Goal: Task Accomplishment & Management: Manage account settings

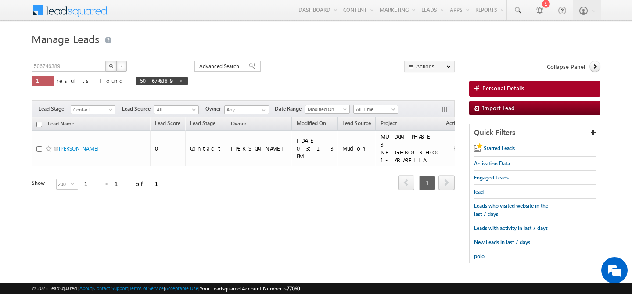
click at [0, 0] on link "Manage Leads" at bounding box center [0, 0] width 0 height 0
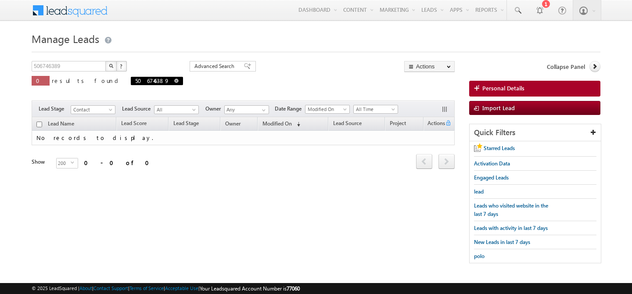
click at [174, 82] on span at bounding box center [176, 81] width 4 height 4
type input "Search Leads"
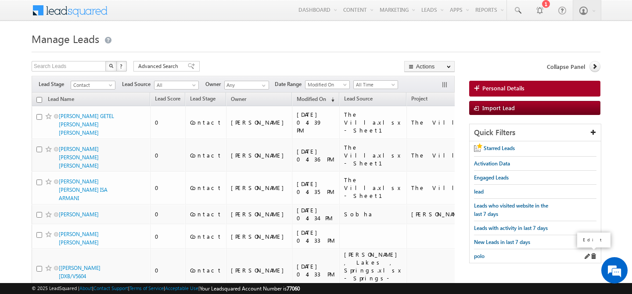
click at [587, 255] on span at bounding box center [587, 256] width 6 height 6
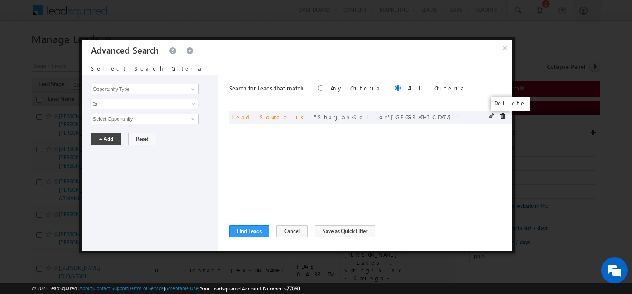
click at [504, 115] on span at bounding box center [503, 116] width 6 height 6
click at [502, 51] on button "×" at bounding box center [505, 47] width 14 height 15
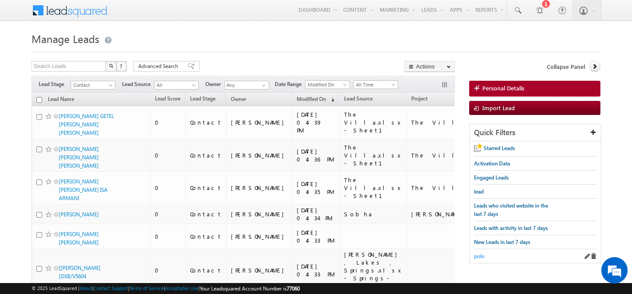
click at [480, 256] on span "polo" at bounding box center [479, 256] width 11 height 7
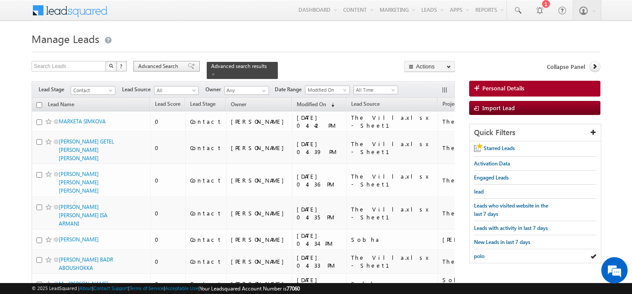
click at [159, 64] on span "Advanced Search" at bounding box center [159, 66] width 43 height 8
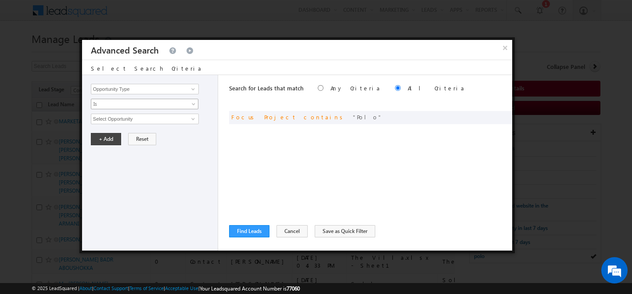
click at [124, 103] on span "Is" at bounding box center [138, 104] width 95 height 8
click at [144, 90] on input "Opportunity Type" at bounding box center [145, 89] width 108 height 11
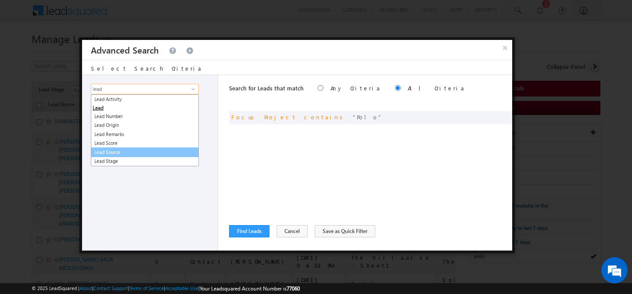
click at [144, 154] on link "Lead Source" at bounding box center [145, 153] width 108 height 10
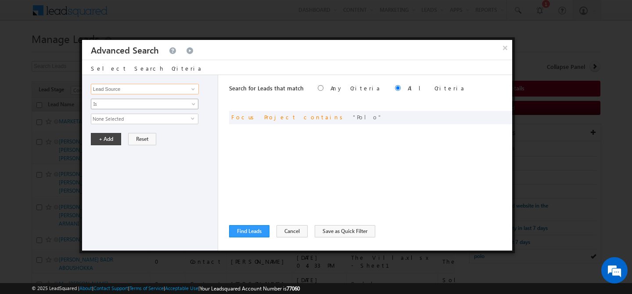
type input "Lead Source"
click at [132, 101] on span "Is" at bounding box center [138, 104] width 95 height 8
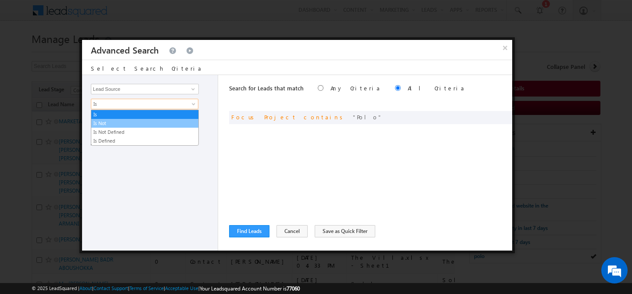
click at [113, 122] on link "Is Not" at bounding box center [144, 123] width 107 height 8
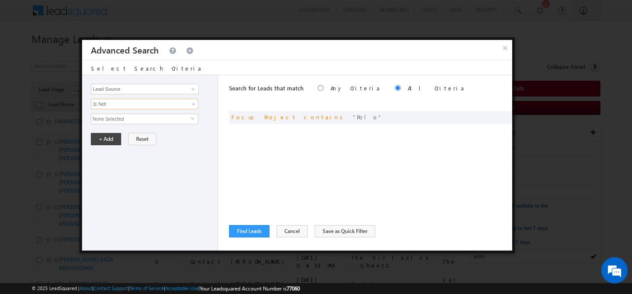
click at [121, 118] on span "None Selected" at bounding box center [141, 119] width 100 height 10
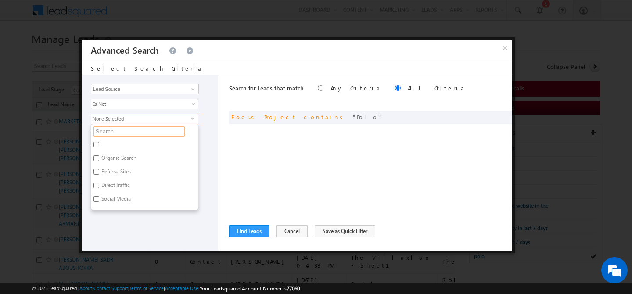
click at [108, 132] on input "text" at bounding box center [139, 131] width 91 height 11
type input "port"
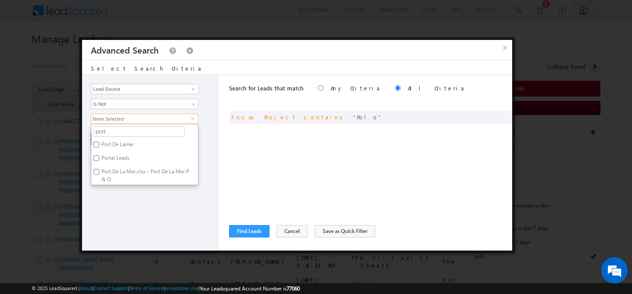
click at [100, 162] on label "Portal Leads" at bounding box center [114, 160] width 47 height 14
click at [99, 161] on input "Portal Leads" at bounding box center [97, 158] width 6 height 6
checkbox input "true"
click at [120, 210] on div "Opportunity Type Lead Activity Task Sales Group Prospect Id Address 1 Address 2…" at bounding box center [150, 163] width 136 height 176
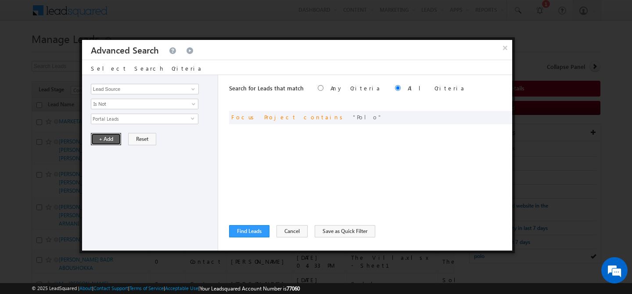
click at [106, 139] on button "+ Add" at bounding box center [106, 139] width 30 height 12
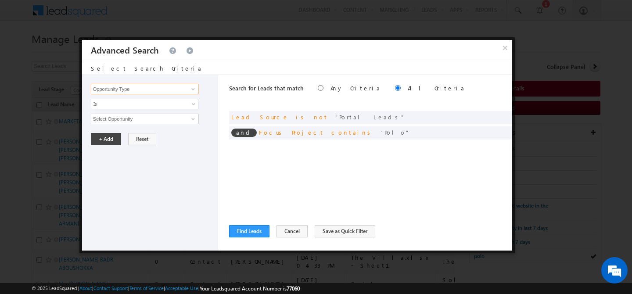
click at [149, 87] on input "Opportunity Type" at bounding box center [145, 89] width 108 height 11
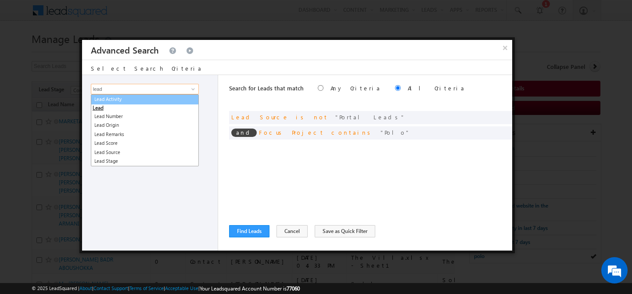
click at [130, 99] on link "Lead Activity" at bounding box center [145, 99] width 108 height 10
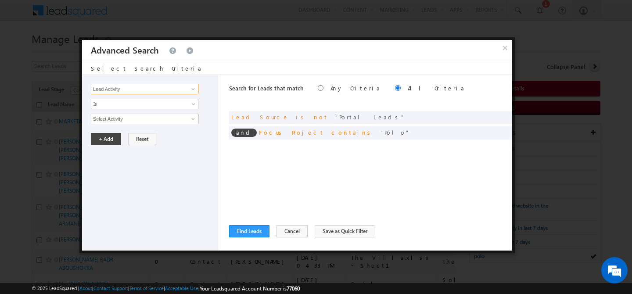
type input "Lead Activity"
click at [128, 107] on span "Is" at bounding box center [138, 104] width 95 height 8
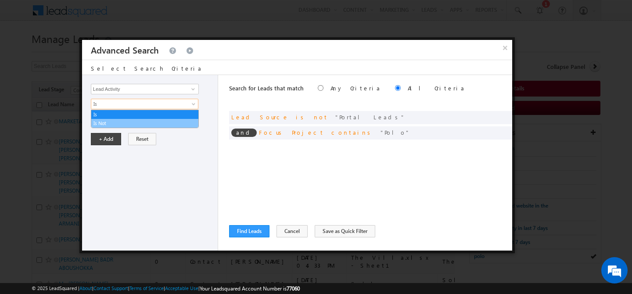
click at [112, 123] on link "Is Not" at bounding box center [144, 123] width 107 height 8
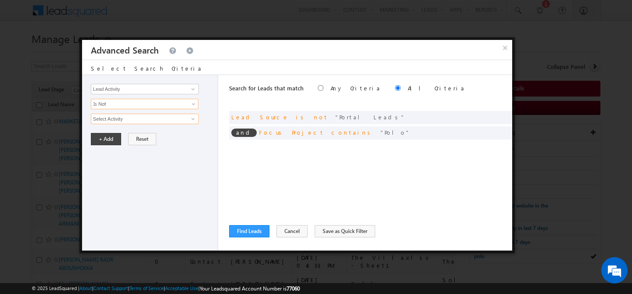
click at [130, 122] on input "Select Activity" at bounding box center [145, 119] width 108 height 11
click at [130, 135] on link "Outbound Phone Call Activity" at bounding box center [145, 137] width 108 height 10
type input "Outbound Phone Call Activity"
click at [105, 150] on button "+ Add" at bounding box center [106, 154] width 30 height 12
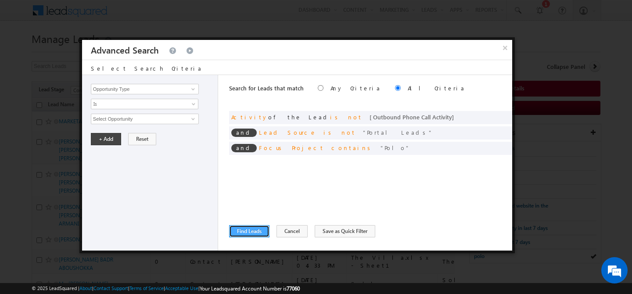
click at [242, 234] on button "Find Leads" at bounding box center [249, 231] width 40 height 12
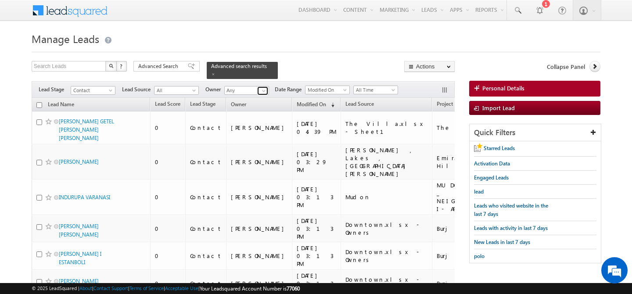
click at [264, 87] on span at bounding box center [263, 90] width 7 height 7
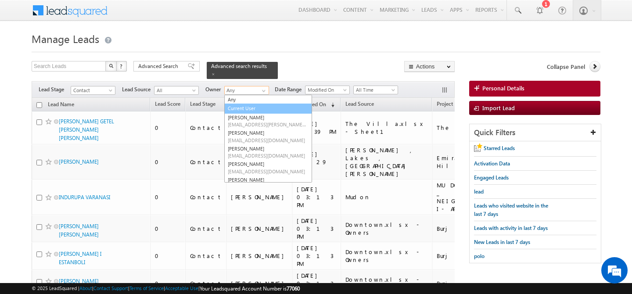
click at [246, 105] on link "Current User" at bounding box center [268, 109] width 88 height 10
type input "Current User"
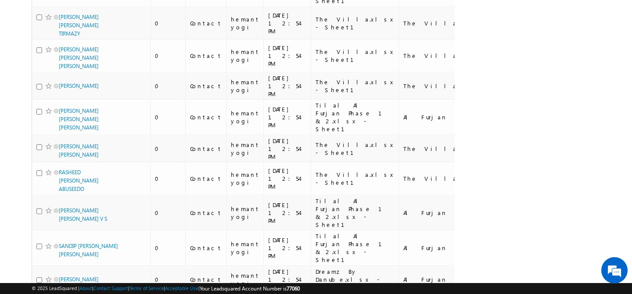
scroll to position [4548, 0]
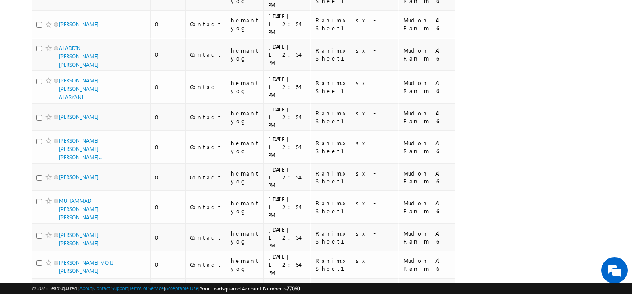
scroll to position [0, 0]
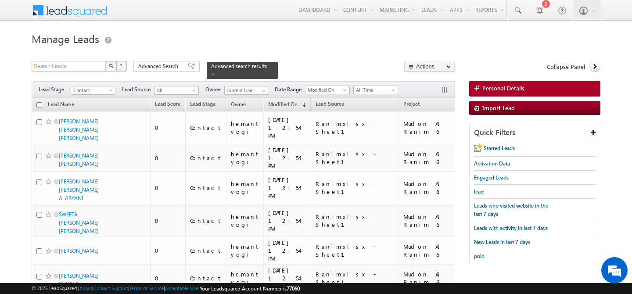
click at [71, 64] on input "Search Leads" at bounding box center [69, 66] width 75 height 11
type input "Search Leads"
click at [152, 62] on div "Advanced Search" at bounding box center [166, 66] width 66 height 11
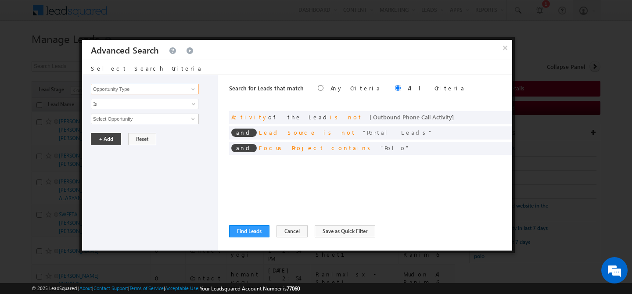
click at [137, 90] on input "Opportunity Type" at bounding box center [145, 89] width 108 height 11
click at [136, 103] on link "Lead Source" at bounding box center [145, 107] width 108 height 10
type input "Lead Source"
click at [138, 104] on span "Is" at bounding box center [138, 104] width 95 height 8
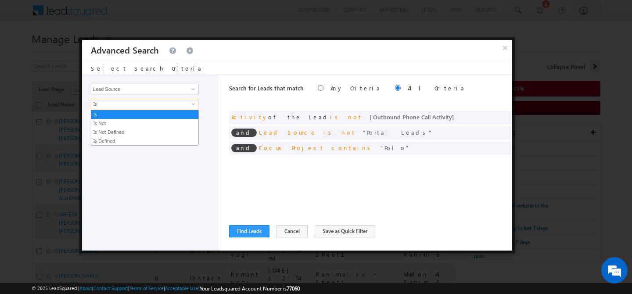
click at [138, 104] on span "Is" at bounding box center [138, 104] width 95 height 8
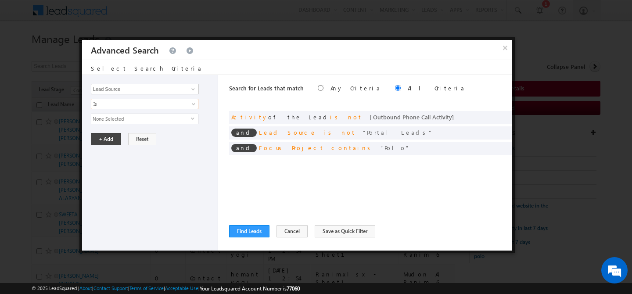
click at [128, 122] on span "None Selected" at bounding box center [141, 119] width 100 height 10
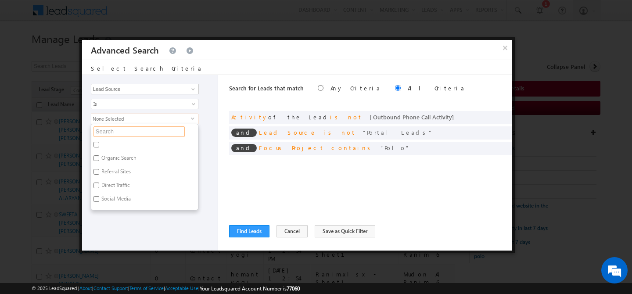
click at [123, 129] on input "text" at bounding box center [139, 131] width 91 height 11
type input "til"
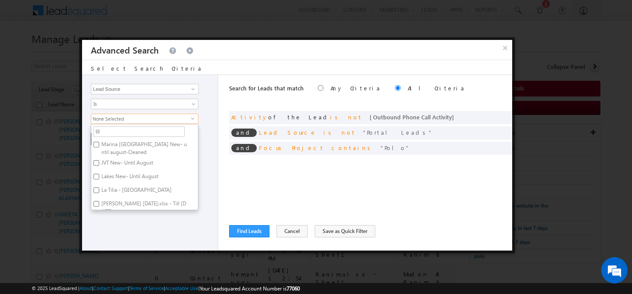
type input "tila"
type input "tilal"
click at [97, 145] on input "Tilal Al Ghaf - ELAN.xlsx - Sheet1" at bounding box center [97, 145] width 6 height 6
checkbox input "true"
click at [97, 158] on input "Tilal Al Ghaf - Aura_Harmony_Alaya.xlsx - HARMONY" at bounding box center [97, 158] width 6 height 6
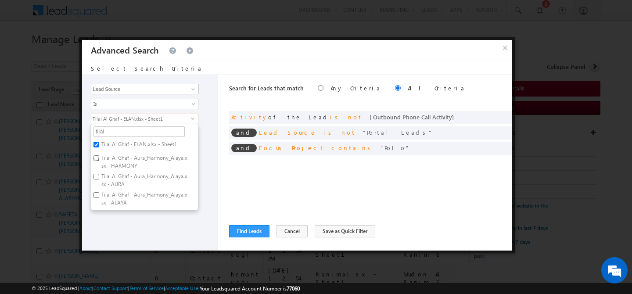
checkbox input "true"
click at [97, 176] on input "Tilal Al Ghaf - Aura_Harmony_Alaya.xlsx - AURA" at bounding box center [97, 177] width 6 height 6
checkbox input "true"
click at [97, 195] on input "Tilal Al Ghaf - Aura_Harmony_Alaya.xlsx - ALAYA" at bounding box center [97, 195] width 6 height 6
click at [149, 193] on label "Tilal Al Ghaf - Aura_Harmony_Alaya.xlsx - ALAYA" at bounding box center [144, 199] width 107 height 18
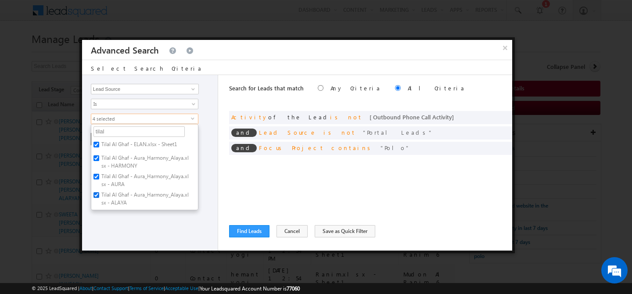
click at [99, 193] on input "Tilal Al Ghaf - Aura_Harmony_Alaya.xlsx - ALAYA" at bounding box center [97, 195] width 6 height 6
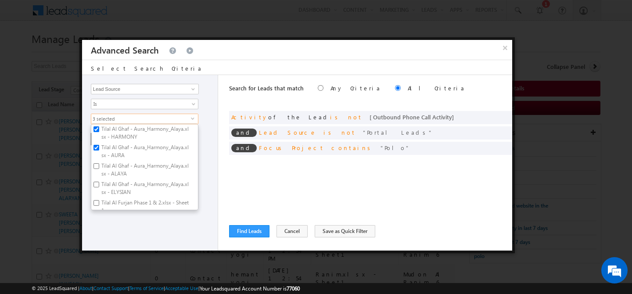
scroll to position [35, 0]
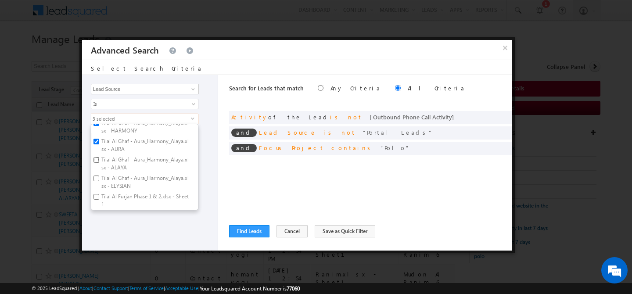
click at [96, 162] on input "Tilal Al Ghaf - Aura_Harmony_Alaya.xlsx - ALAYA" at bounding box center [97, 160] width 6 height 6
checkbox input "true"
click at [97, 180] on input "Tilal Al Ghaf - Aura_Harmony_Alaya.xlsx - ELYSIAN" at bounding box center [97, 179] width 6 height 6
checkbox input "true"
click at [96, 198] on input "Tilal Al Furjan Phase 1 & 2.xlsx - Sheet1" at bounding box center [97, 197] width 6 height 6
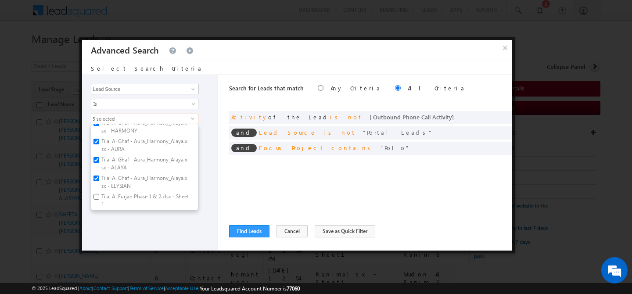
checkbox input "true"
click at [246, 234] on button "Find Leads" at bounding box center [249, 231] width 40 height 12
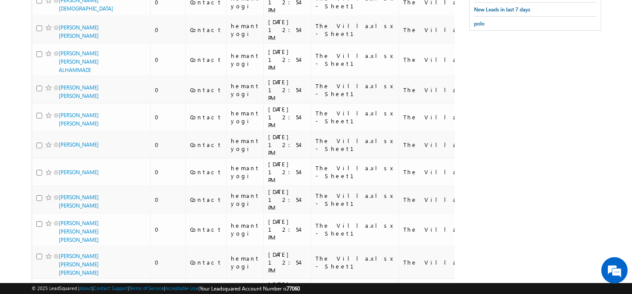
scroll to position [0, 0]
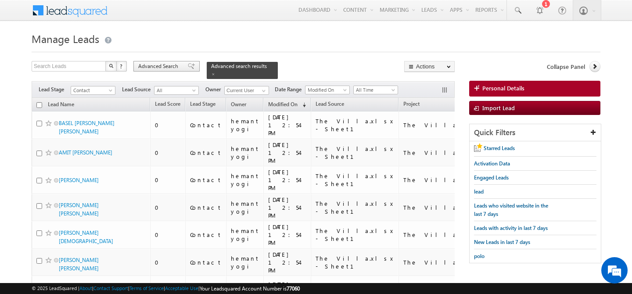
click at [158, 67] on span "Advanced Search" at bounding box center [159, 66] width 43 height 8
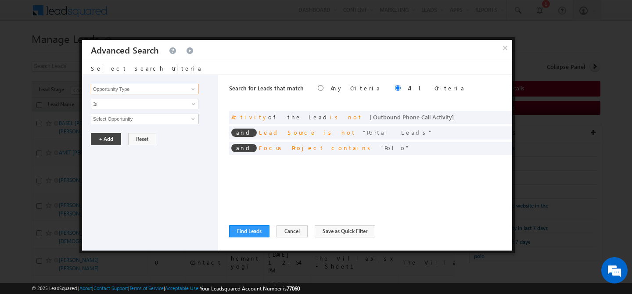
click at [126, 87] on input "Opportunity Type" at bounding box center [145, 89] width 108 height 11
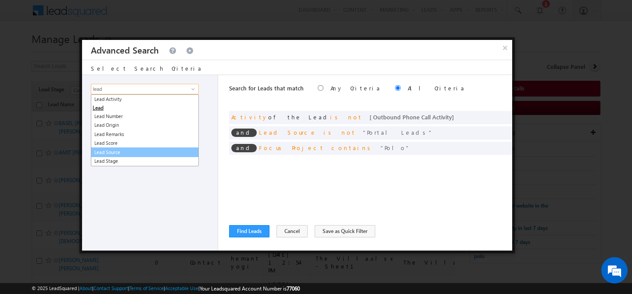
click at [124, 154] on link "Lead Source" at bounding box center [145, 153] width 108 height 10
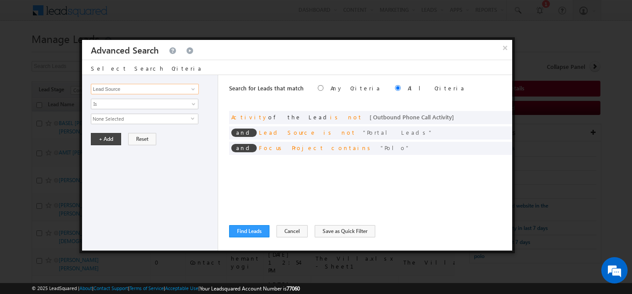
type input "Lead Source"
click at [119, 119] on span "None Selected" at bounding box center [141, 119] width 100 height 10
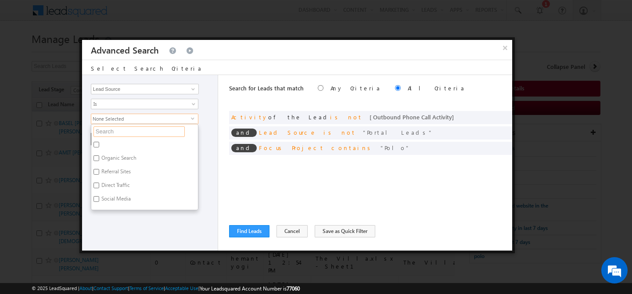
click at [117, 130] on input "text" at bounding box center [139, 131] width 91 height 11
type input "tilal"
click at [98, 147] on input "Tilal Al Ghaf - ELAN.xlsx - Sheet1" at bounding box center [97, 145] width 6 height 6
checkbox input "true"
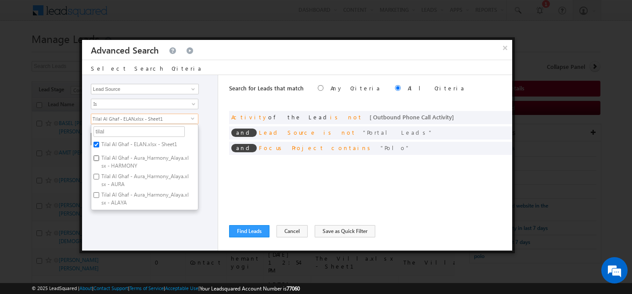
click at [98, 161] on input "Tilal Al Ghaf - Aura_Harmony_Alaya.xlsx - HARMONY" at bounding box center [97, 158] width 6 height 6
checkbox input "true"
click at [99, 179] on label "Tilal Al Ghaf - Aura_Harmony_Alaya.xlsx - AURA" at bounding box center [144, 180] width 107 height 18
click at [99, 179] on input "Tilal Al Ghaf - Aura_Harmony_Alaya.xlsx - AURA" at bounding box center [97, 177] width 6 height 6
checkbox input "true"
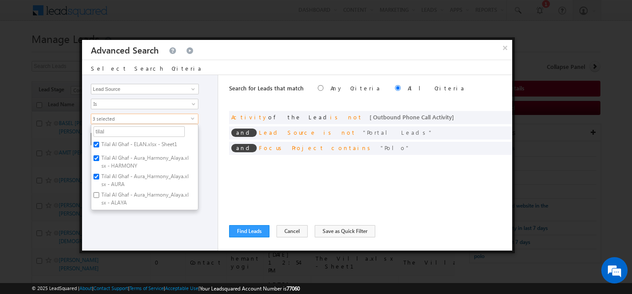
click at [99, 194] on label "Tilal Al Ghaf - Aura_Harmony_Alaya.xlsx - ALAYA" at bounding box center [144, 199] width 107 height 18
click at [99, 194] on input "Tilal Al Ghaf - Aura_Harmony_Alaya.xlsx - ALAYA" at bounding box center [97, 195] width 6 height 6
checkbox input "true"
click at [98, 178] on input "Tilal Al Ghaf - Aura_Harmony_Alaya.xlsx - ELYSIAN" at bounding box center [97, 179] width 6 height 6
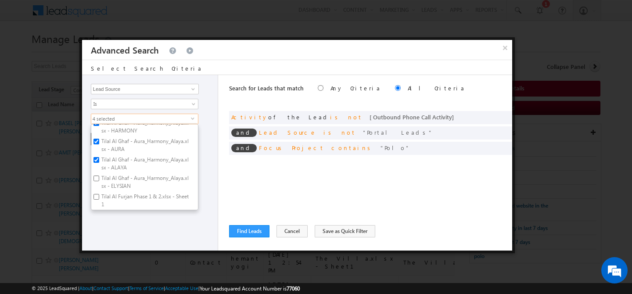
checkbox input "true"
click at [99, 198] on label "Tilal Al Furjan Phase 1 & 2.xlsx - Sheet1" at bounding box center [144, 200] width 107 height 18
click at [99, 198] on input "Tilal Al Furjan Phase 1 & 2.xlsx - Sheet1" at bounding box center [97, 197] width 6 height 6
checkbox input "true"
click at [151, 221] on div "Opportunity Type Lead Activity Task Sales Group Prospect Id Address 1 Address 2…" at bounding box center [150, 163] width 136 height 176
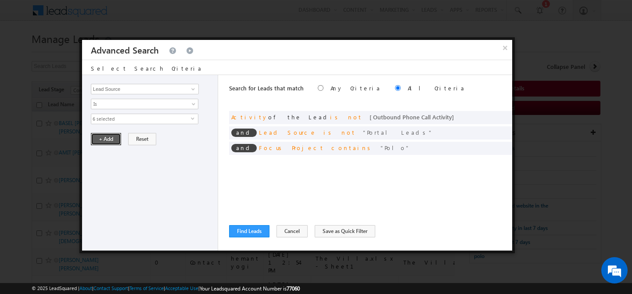
click at [108, 141] on button "+ Add" at bounding box center [106, 139] width 30 height 12
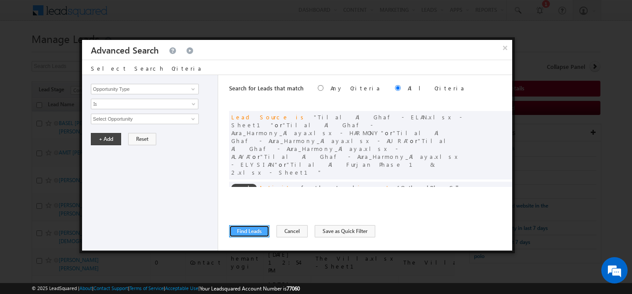
click at [247, 231] on button "Find Leads" at bounding box center [249, 231] width 40 height 12
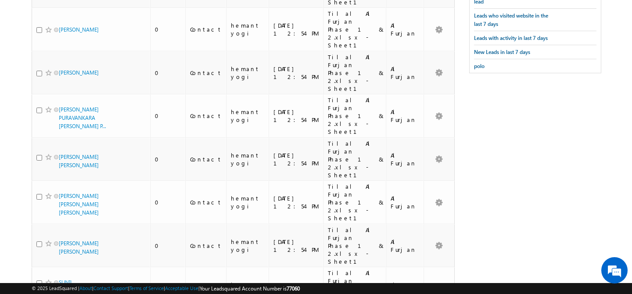
scroll to position [0, 0]
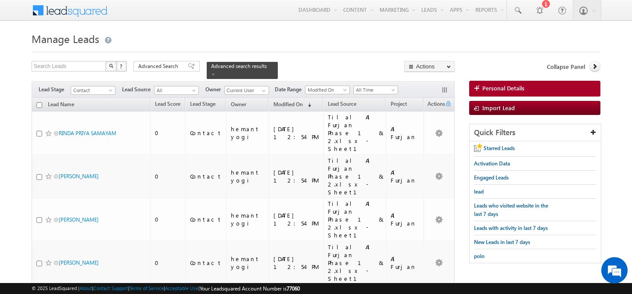
click at [42, 102] on input "checkbox" at bounding box center [39, 105] width 6 height 6
checkbox input "true"
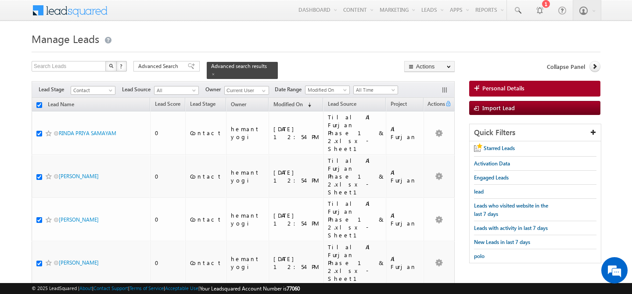
checkbox input "true"
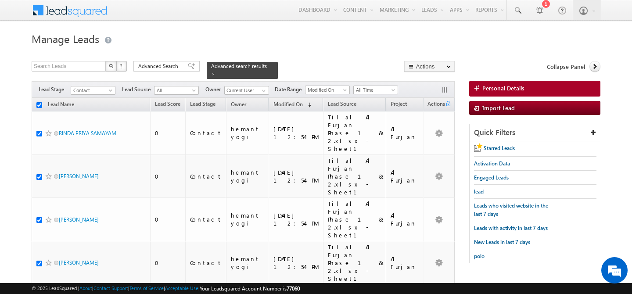
checkbox input "true"
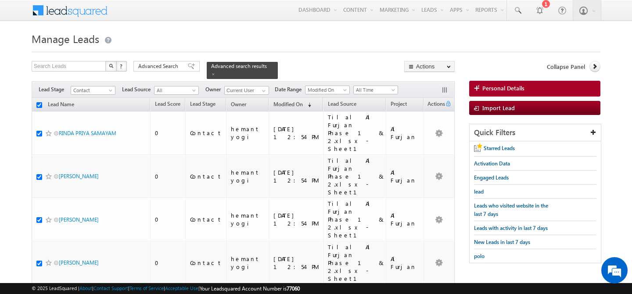
checkbox input "true"
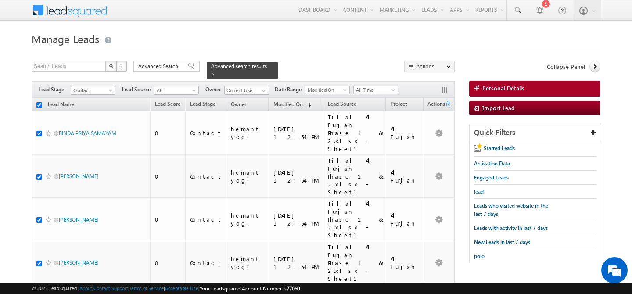
checkbox input "true"
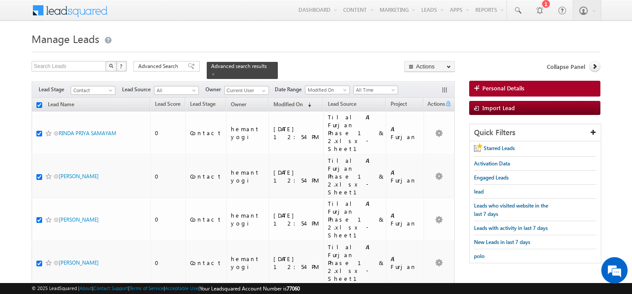
checkbox input "true"
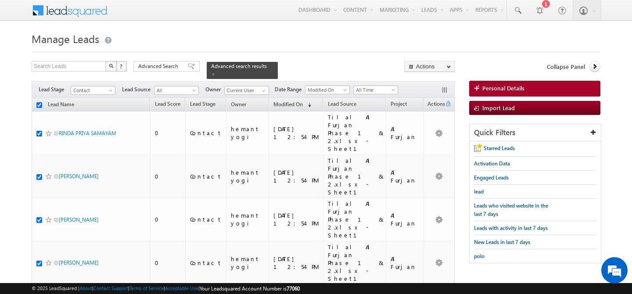
checkbox input "true"
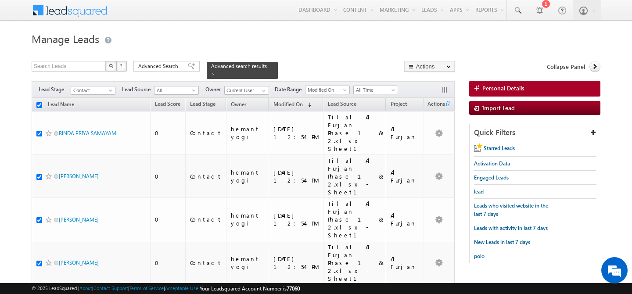
checkbox input "true"
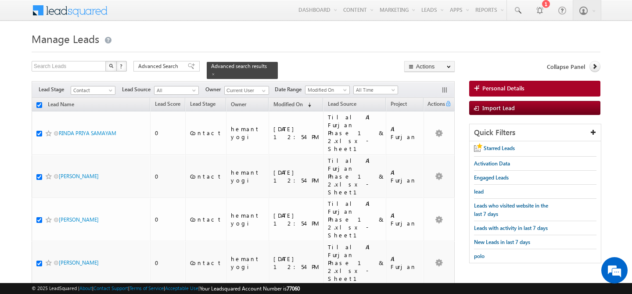
checkbox input "true"
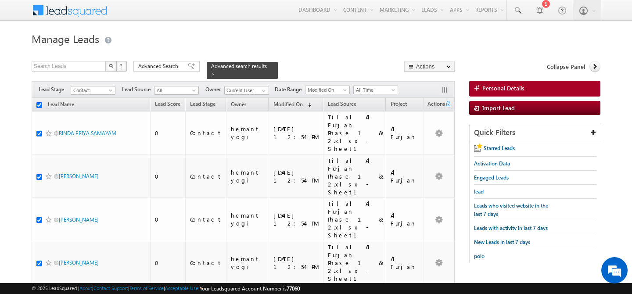
checkbox input "true"
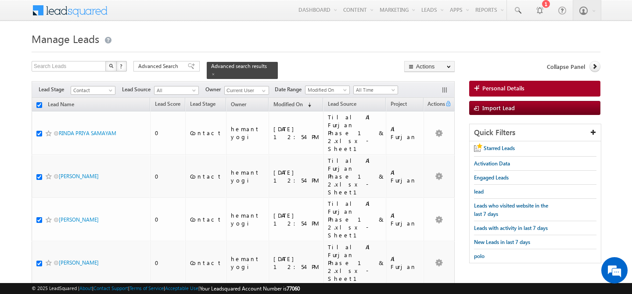
checkbox input "true"
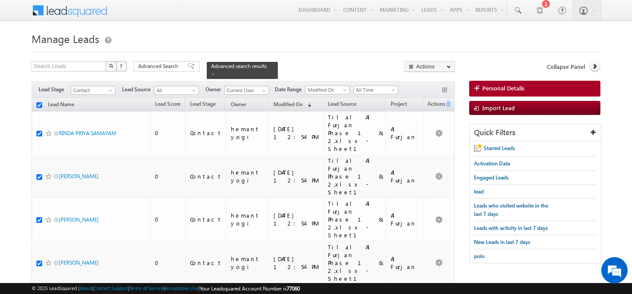
checkbox input "true"
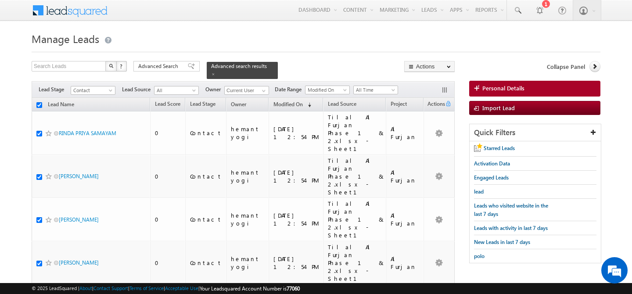
checkbox input "true"
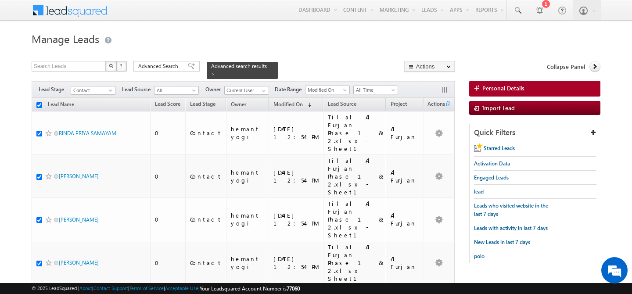
checkbox input "true"
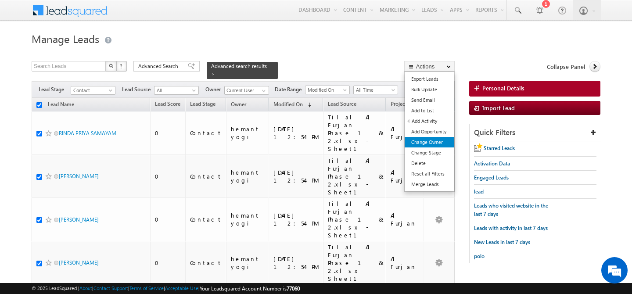
click at [433, 143] on link "Change Owner" at bounding box center [430, 142] width 50 height 11
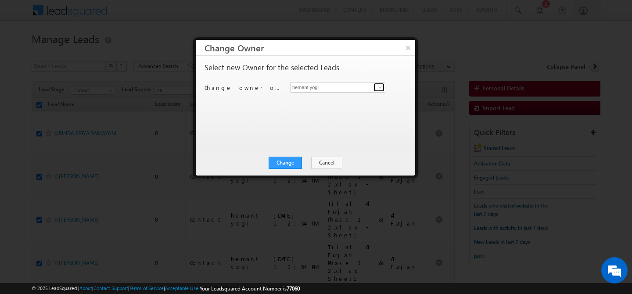
click at [377, 88] on span at bounding box center [380, 87] width 7 height 7
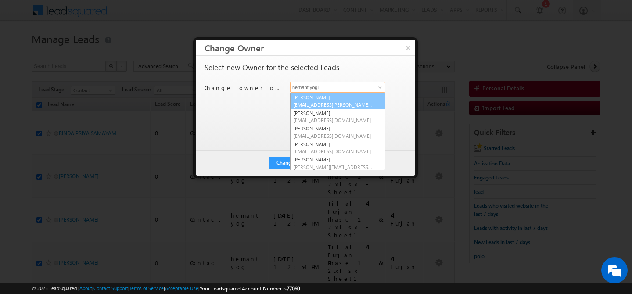
click at [329, 101] on span "[EMAIL_ADDRESS][PERSON_NAME][DOMAIN_NAME]" at bounding box center [333, 104] width 79 height 7
type input "[PERSON_NAME]"
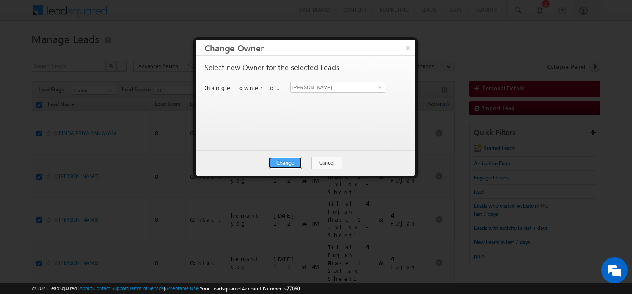
click at [292, 160] on button "Change" at bounding box center [285, 163] width 33 height 12
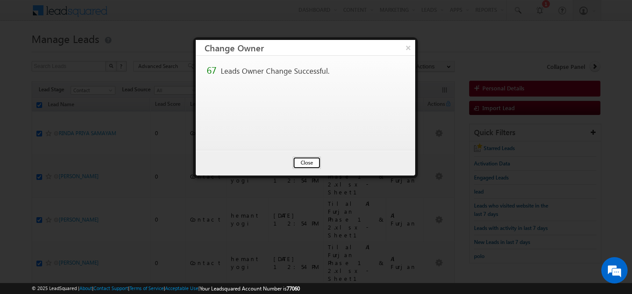
click at [308, 161] on button "Close" at bounding box center [307, 163] width 28 height 12
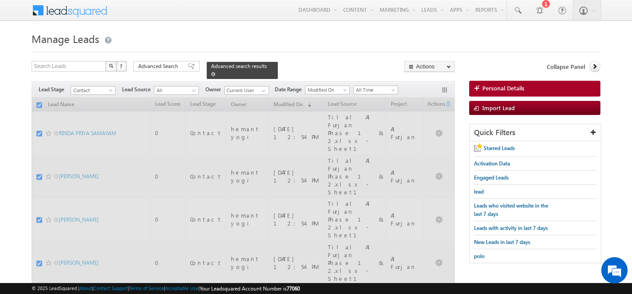
checkbox input "false"
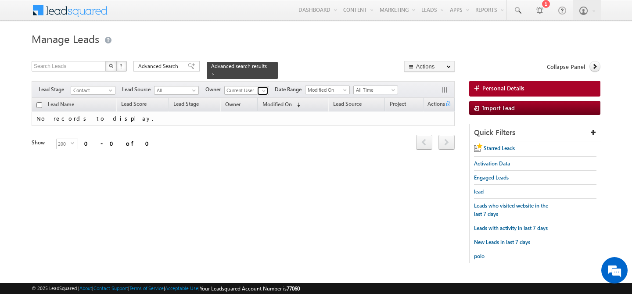
click at [266, 87] on span at bounding box center [263, 90] width 7 height 7
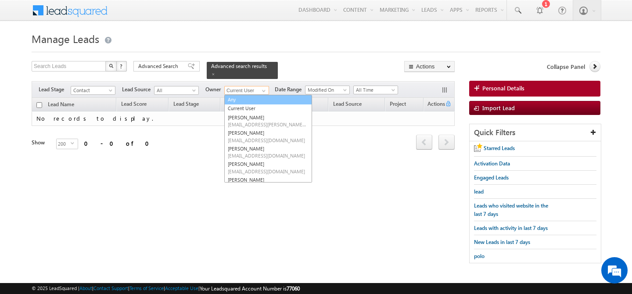
click at [252, 97] on link "Any" at bounding box center [268, 100] width 88 height 10
type input "Any"
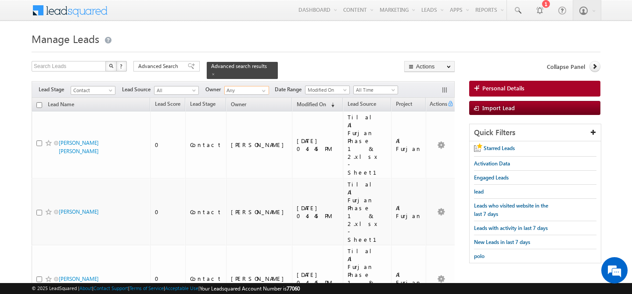
click at [41, 102] on input "checkbox" at bounding box center [39, 105] width 6 height 6
checkbox input "true"
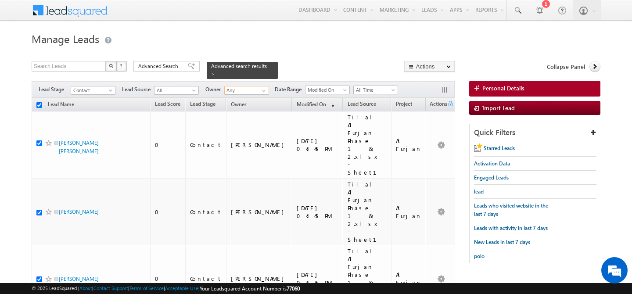
checkbox input "true"
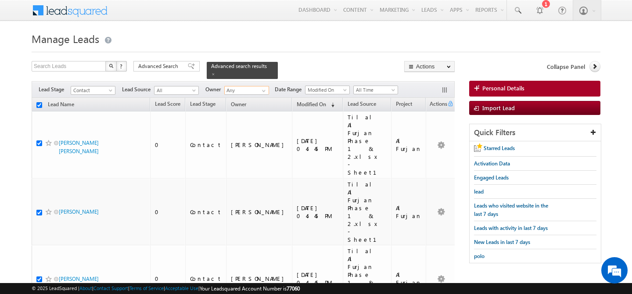
checkbox input "true"
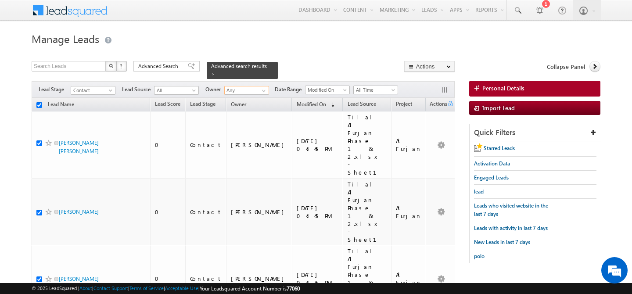
checkbox input "true"
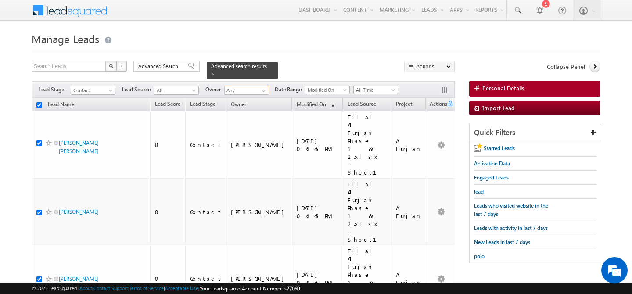
checkbox input "true"
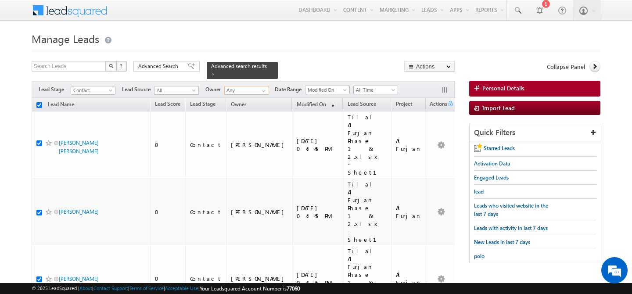
checkbox input "true"
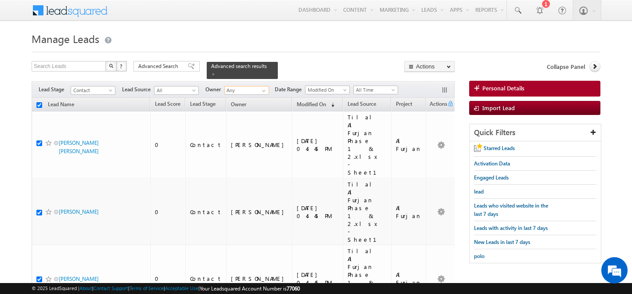
checkbox input "true"
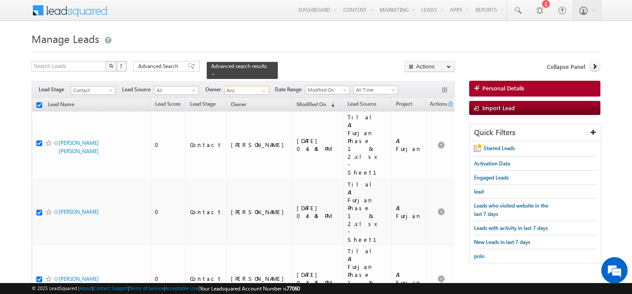
checkbox input "true"
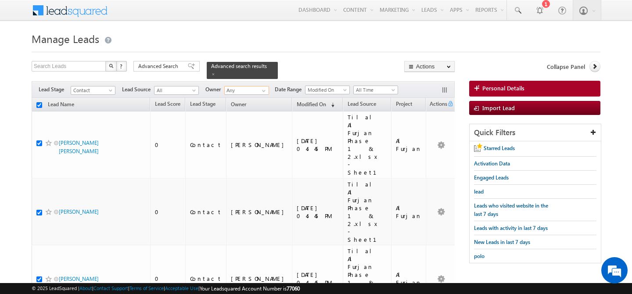
checkbox input "true"
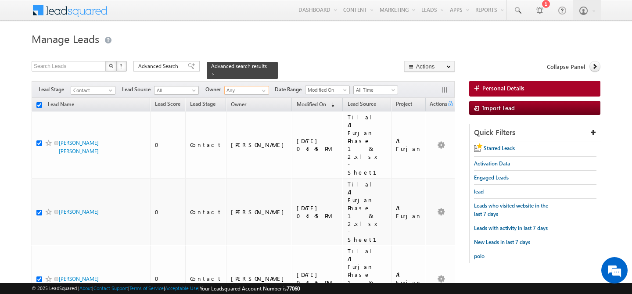
checkbox input "true"
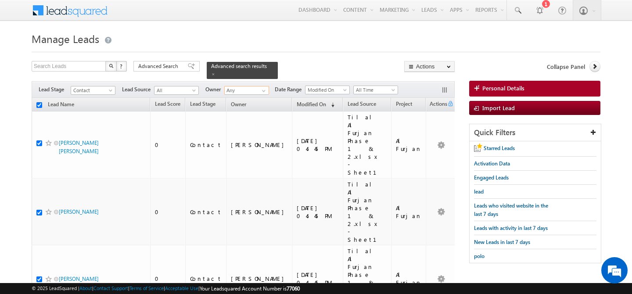
checkbox input "true"
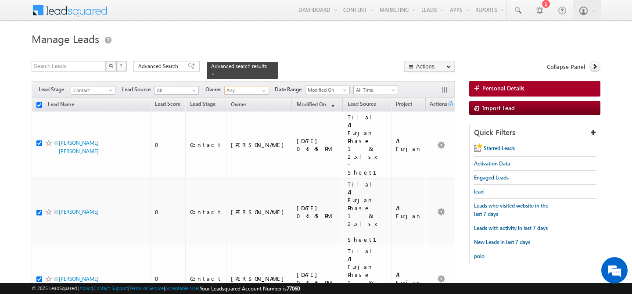
checkbox input "true"
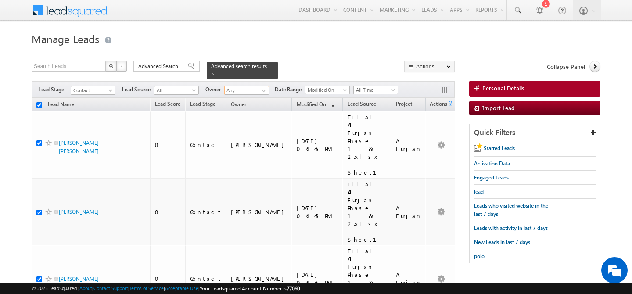
checkbox input "true"
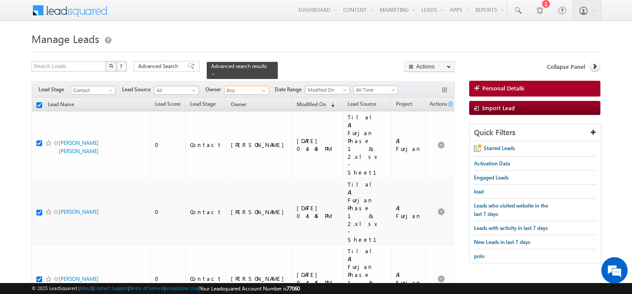
checkbox input "true"
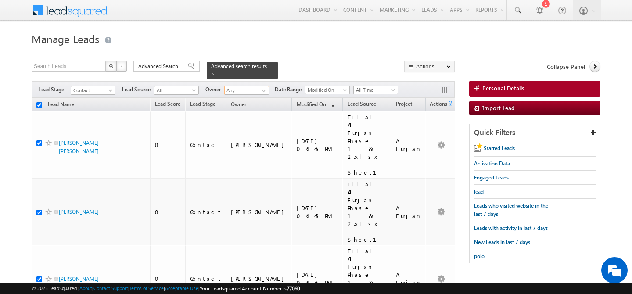
checkbox input "true"
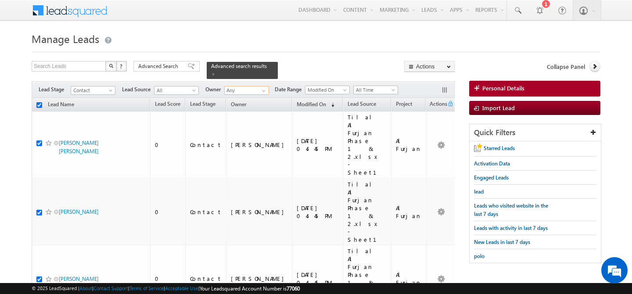
checkbox input "true"
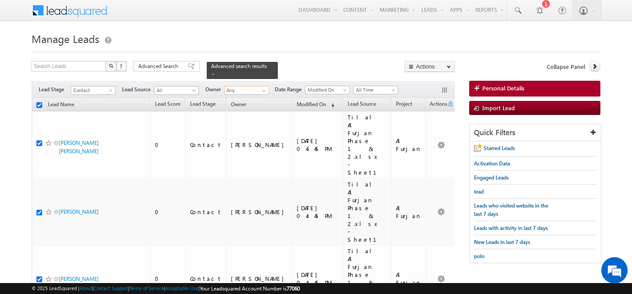
checkbox input "true"
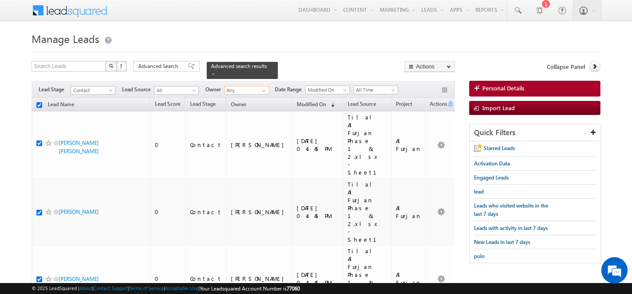
checkbox input "true"
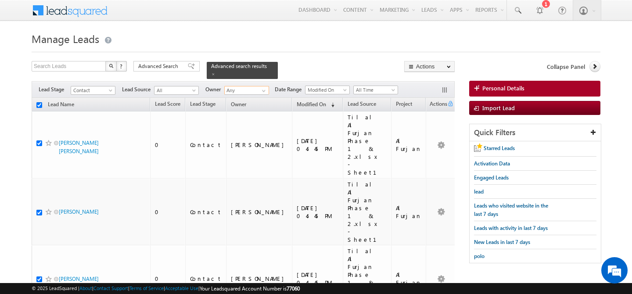
checkbox input "true"
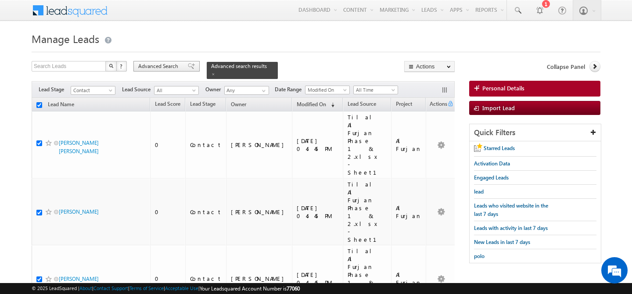
click at [159, 65] on span "Advanced Search" at bounding box center [159, 66] width 43 height 8
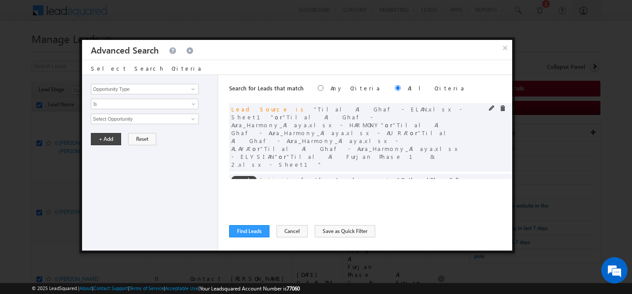
click at [502, 112] on div at bounding box center [499, 109] width 21 height 8
click at [502, 111] on span at bounding box center [503, 108] width 6 height 6
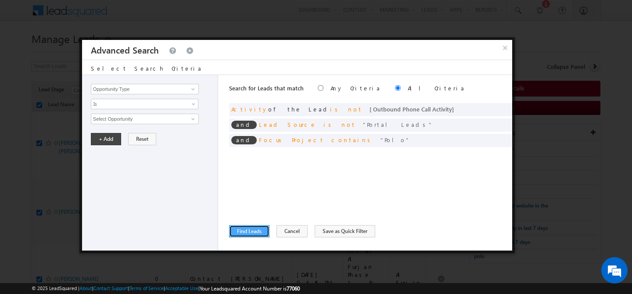
click at [244, 228] on button "Find Leads" at bounding box center [249, 231] width 40 height 12
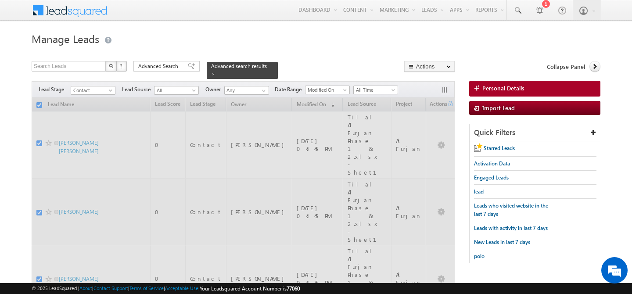
checkbox input "false"
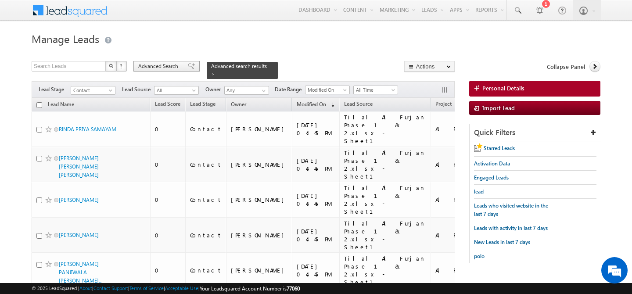
click at [160, 69] on span "Advanced Search" at bounding box center [159, 66] width 43 height 8
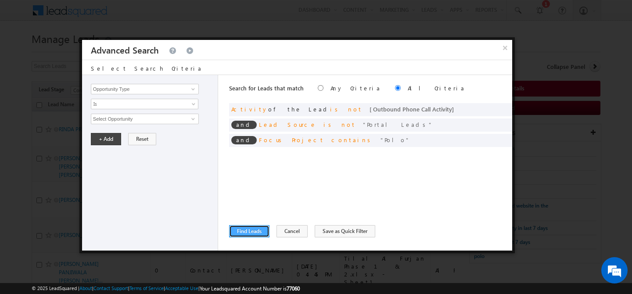
click at [258, 229] on button "Find Leads" at bounding box center [249, 231] width 40 height 12
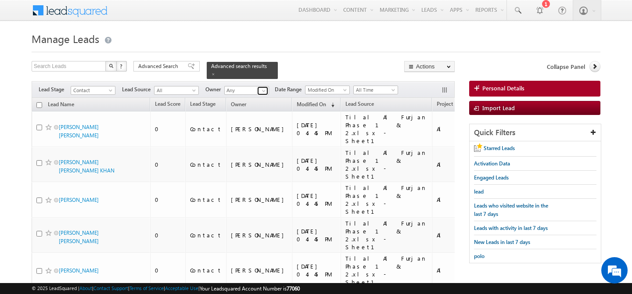
click at [263, 87] on span at bounding box center [263, 90] width 7 height 7
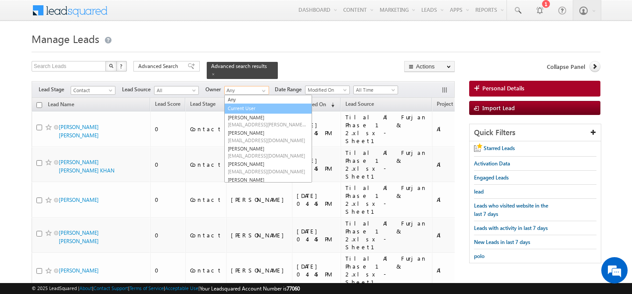
click at [262, 104] on link "Current User" at bounding box center [268, 109] width 88 height 10
type input "Current User"
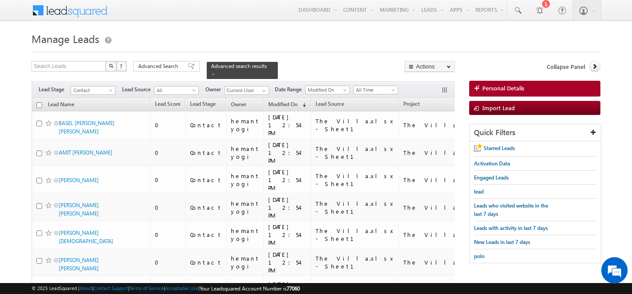
click at [284, 52] on div at bounding box center [316, 50] width 569 height 6
click at [40, 102] on input "checkbox" at bounding box center [39, 105] width 6 height 6
checkbox input "true"
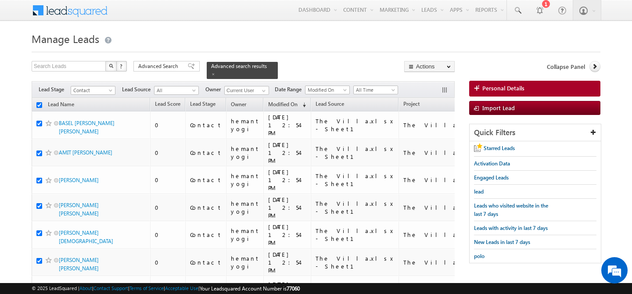
checkbox input "true"
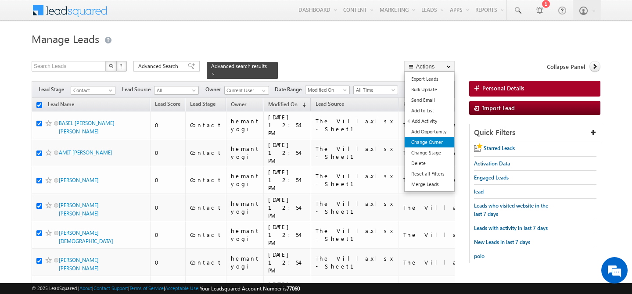
click at [437, 143] on link "Change Owner" at bounding box center [430, 142] width 50 height 11
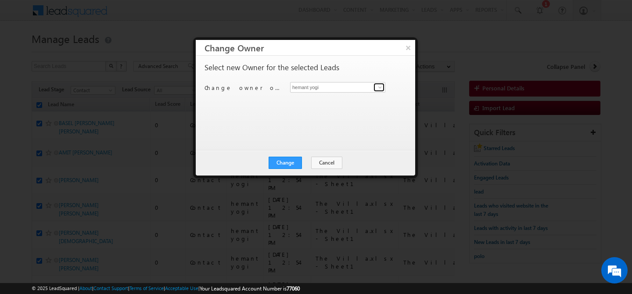
click at [378, 87] on span at bounding box center [380, 87] width 7 height 7
click at [343, 101] on link "shaila shree shaila.shree@indglobal.ae" at bounding box center [337, 101] width 95 height 17
click at [287, 166] on button "Change" at bounding box center [285, 163] width 33 height 12
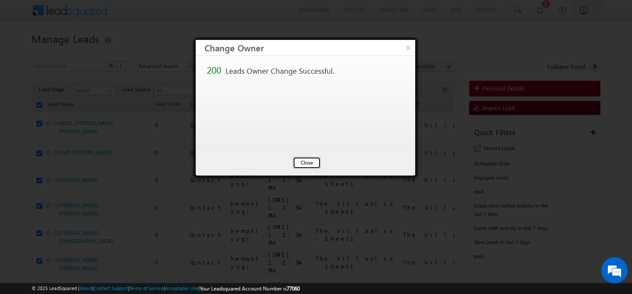
click at [309, 161] on button "Close" at bounding box center [307, 163] width 28 height 12
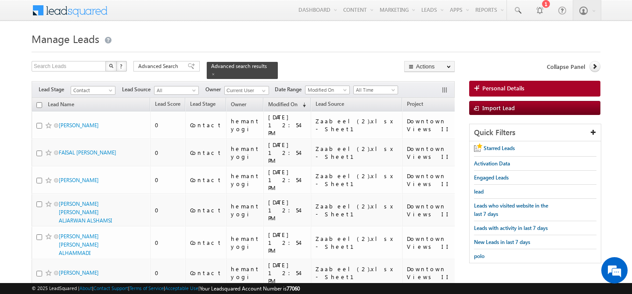
click at [40, 102] on input "checkbox" at bounding box center [39, 105] width 6 height 6
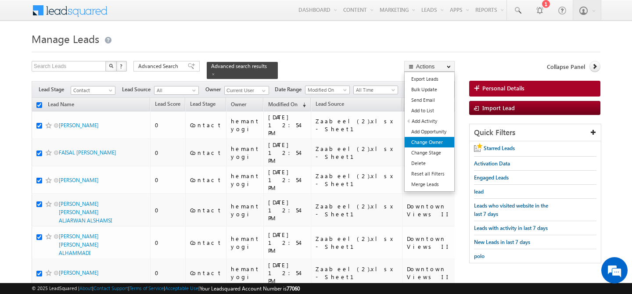
click at [431, 140] on link "Change Owner" at bounding box center [430, 142] width 50 height 11
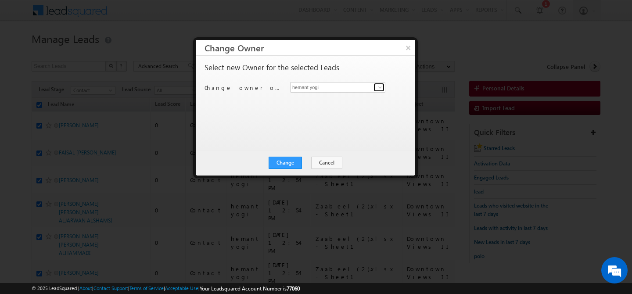
click at [379, 90] on span at bounding box center [380, 87] width 7 height 7
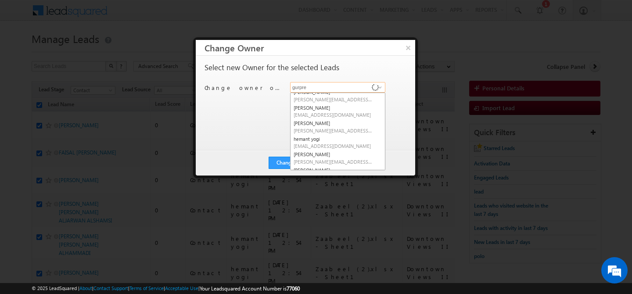
scroll to position [71, 0]
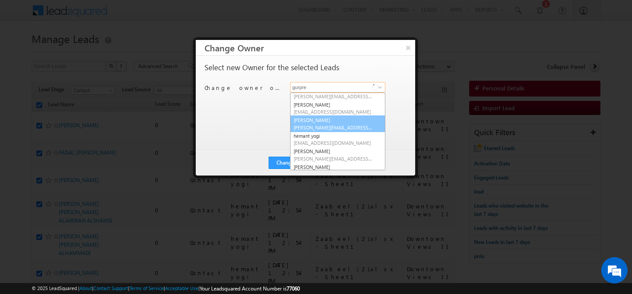
click at [330, 124] on span "gurpreet.singh@indglobal.ae" at bounding box center [333, 127] width 79 height 7
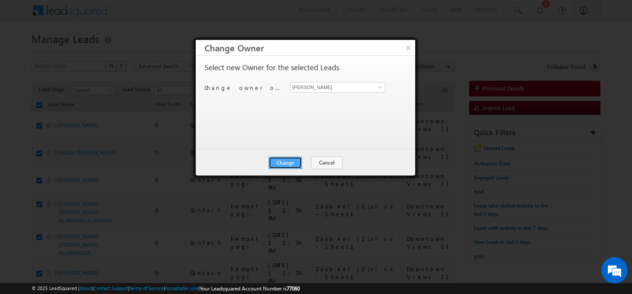
click at [285, 166] on button "Change" at bounding box center [285, 163] width 33 height 12
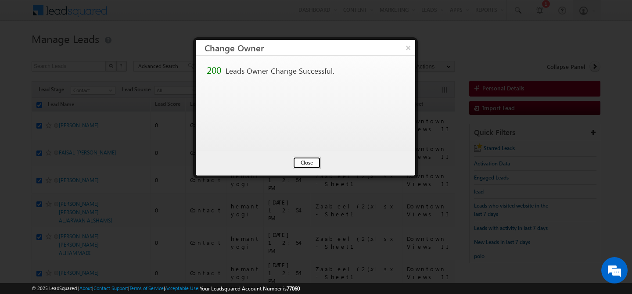
click at [303, 164] on button "Close" at bounding box center [307, 163] width 28 height 12
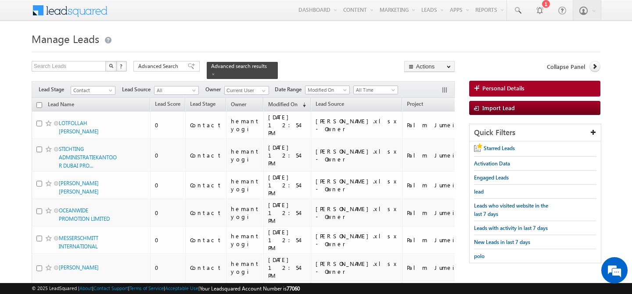
click at [42, 99] on th "Lead Name" at bounding box center [91, 105] width 119 height 14
click at [38, 102] on input "checkbox" at bounding box center [39, 105] width 6 height 6
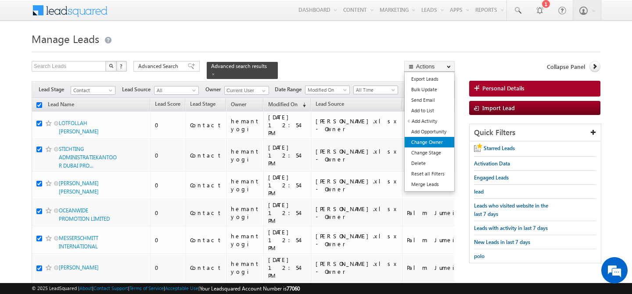
click at [435, 139] on link "Change Owner" at bounding box center [430, 142] width 50 height 11
click at [433, 142] on link "Change Owner" at bounding box center [430, 142] width 50 height 11
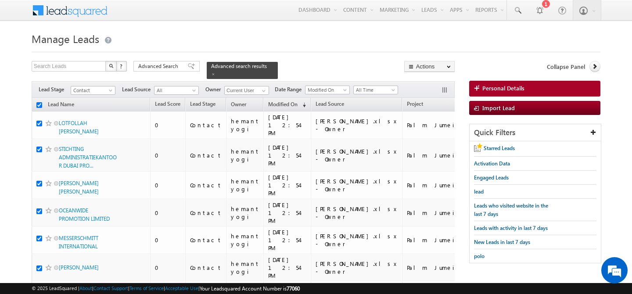
click at [335, 43] on h1 "Manage Leads" at bounding box center [316, 37] width 569 height 17
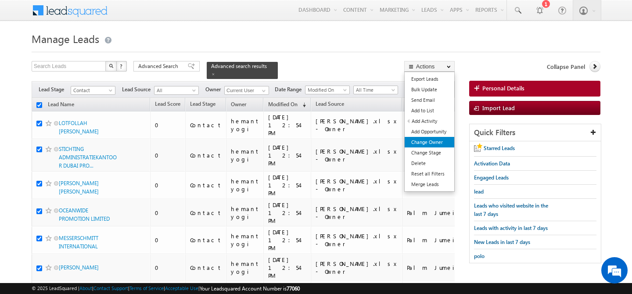
click at [433, 144] on link "Change Owner" at bounding box center [430, 142] width 50 height 11
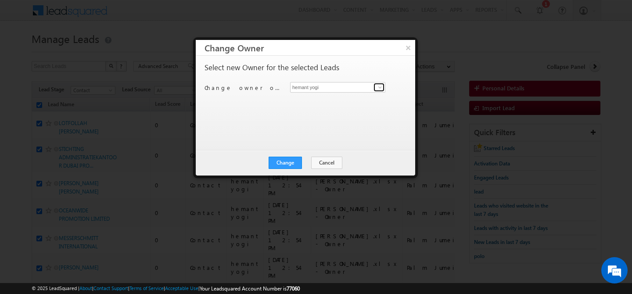
click at [380, 88] on span at bounding box center [380, 87] width 7 height 7
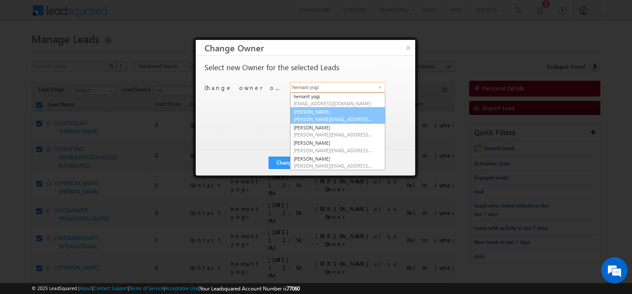
scroll to position [0, 0]
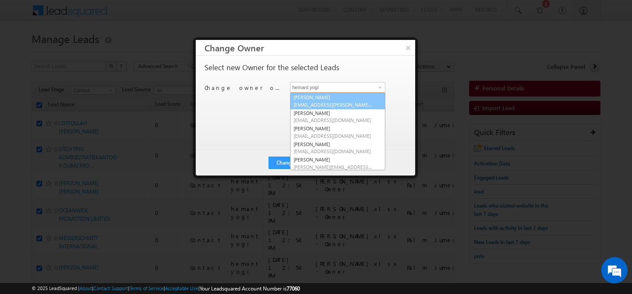
click at [324, 99] on link "Abhishek Dalal abhishek.dalal@indglobal.ae" at bounding box center [337, 101] width 95 height 17
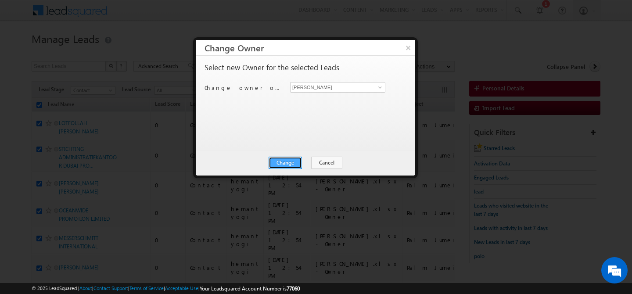
click at [284, 158] on button "Change" at bounding box center [285, 163] width 33 height 12
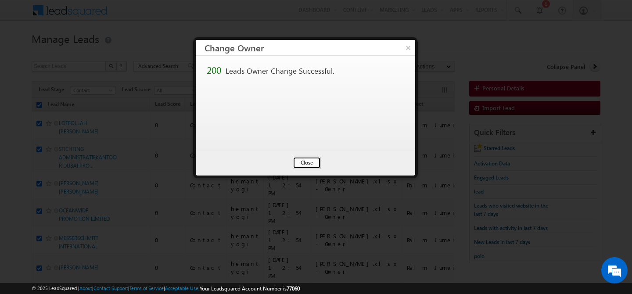
click at [310, 167] on button "Close" at bounding box center [307, 163] width 28 height 12
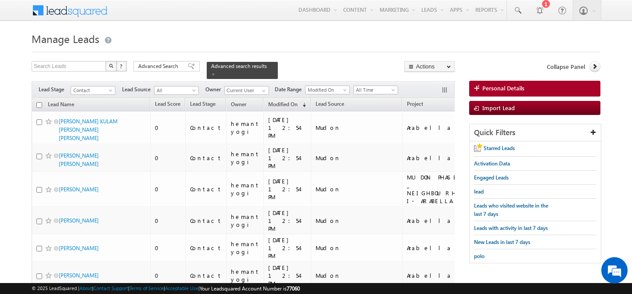
click at [40, 102] on input "checkbox" at bounding box center [39, 105] width 6 height 6
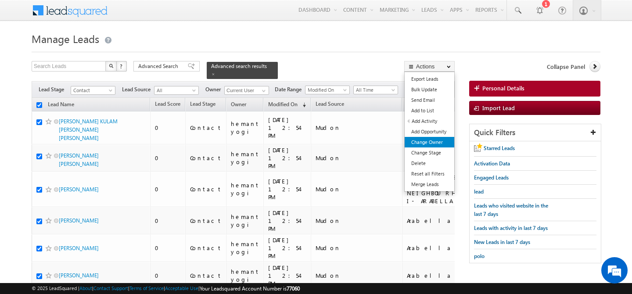
click at [431, 144] on link "Change Owner" at bounding box center [430, 142] width 50 height 11
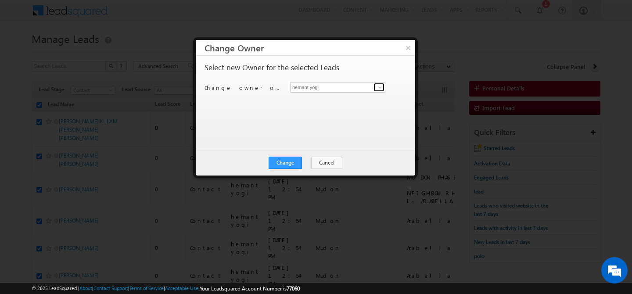
click at [382, 87] on span at bounding box center [380, 87] width 7 height 7
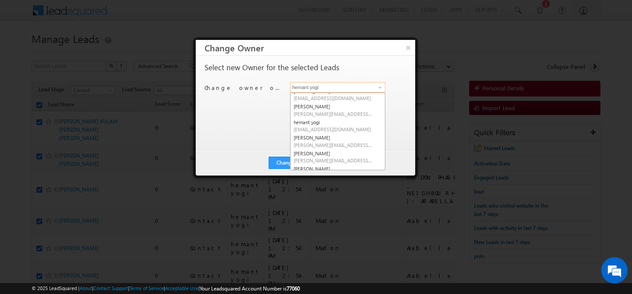
scroll to position [102, 0]
click at [312, 142] on span "[PERSON_NAME][EMAIL_ADDRESS][PERSON_NAME][DOMAIN_NAME]" at bounding box center [333, 143] width 79 height 7
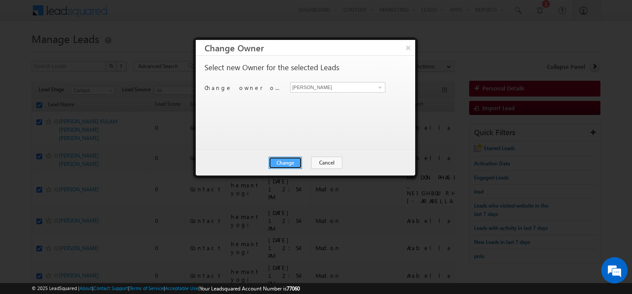
click at [279, 159] on button "Change" at bounding box center [285, 163] width 33 height 12
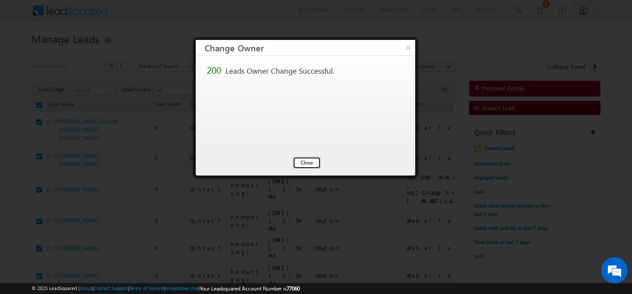
click at [304, 163] on button "Close" at bounding box center [307, 163] width 28 height 12
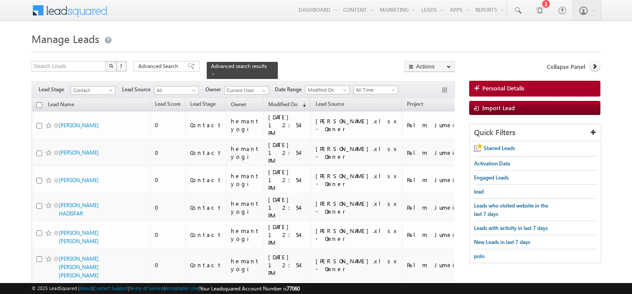
click at [39, 102] on input "checkbox" at bounding box center [39, 105] width 6 height 6
checkbox input "true"
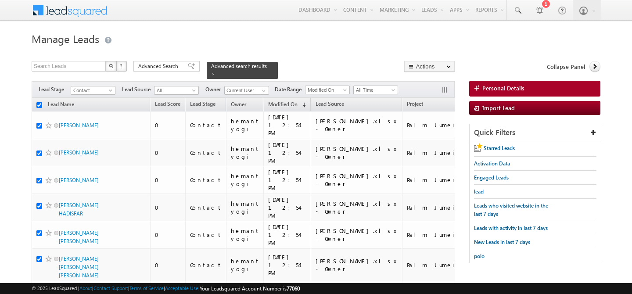
checkbox input "true"
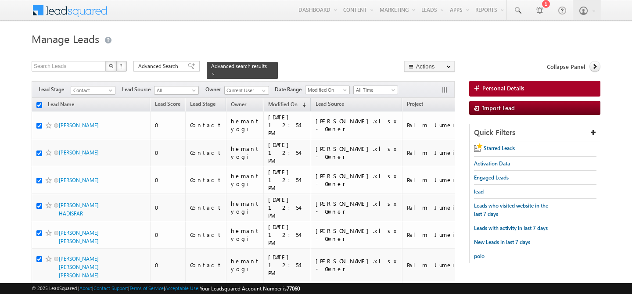
checkbox input "true"
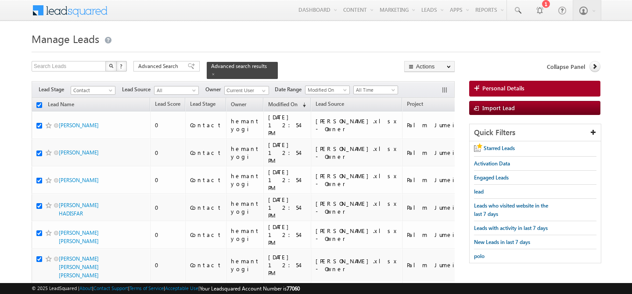
checkbox input "true"
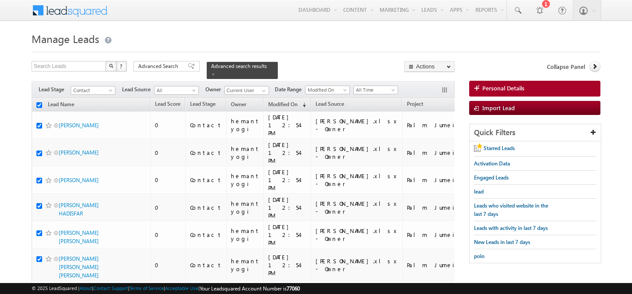
checkbox input "true"
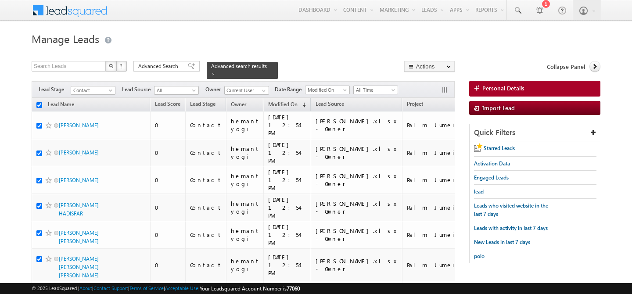
checkbox input "true"
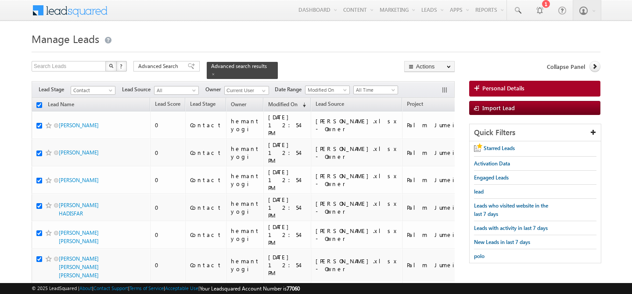
checkbox input "true"
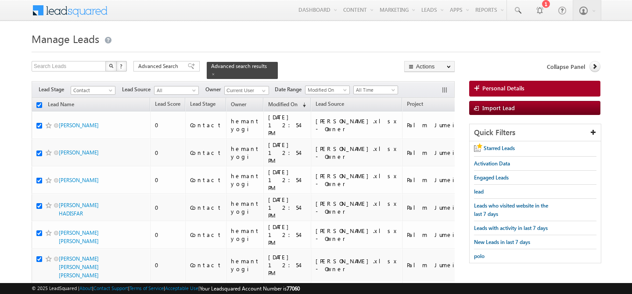
checkbox input "true"
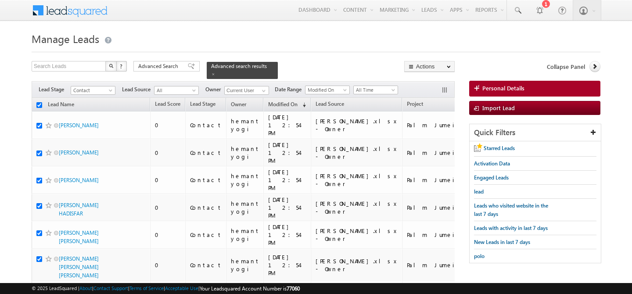
checkbox input "true"
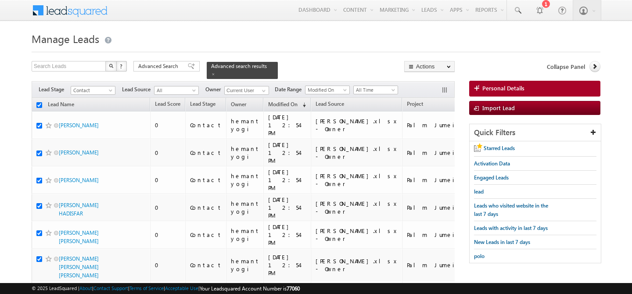
checkbox input "true"
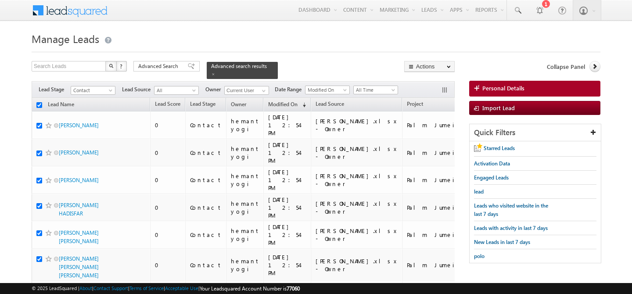
checkbox input "true"
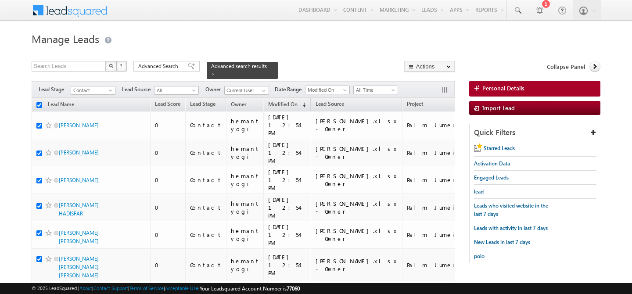
checkbox input "true"
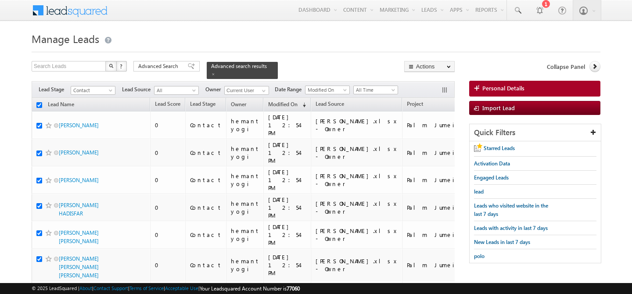
checkbox input "true"
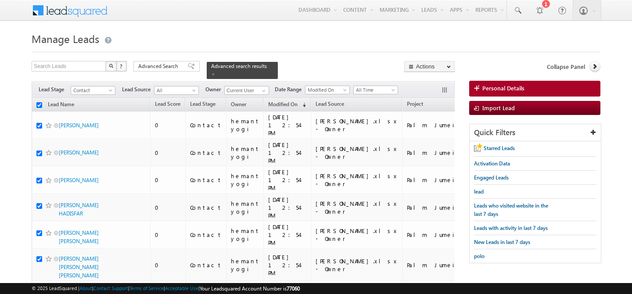
checkbox input "true"
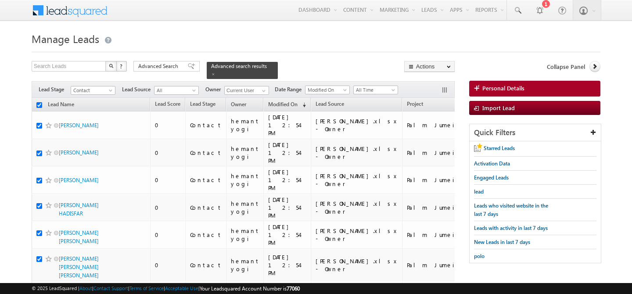
checkbox input "true"
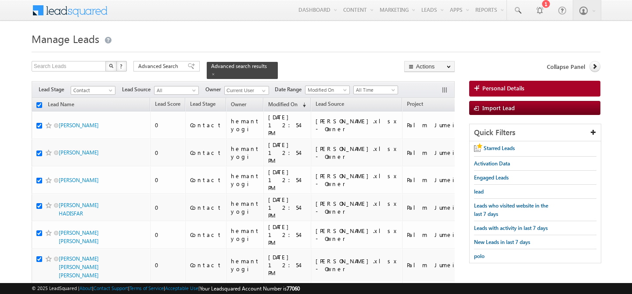
checkbox input "true"
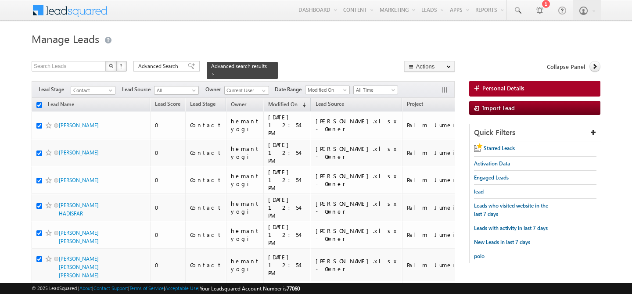
checkbox input "true"
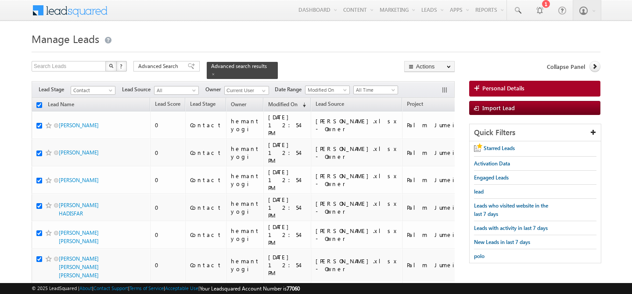
checkbox input "true"
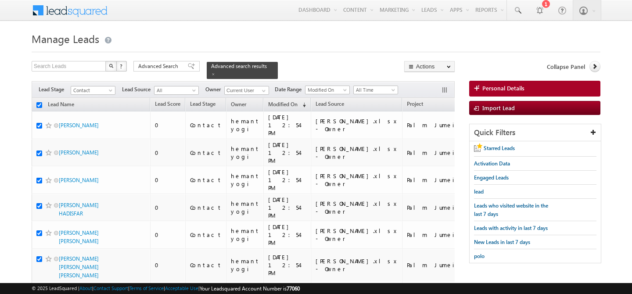
checkbox input "true"
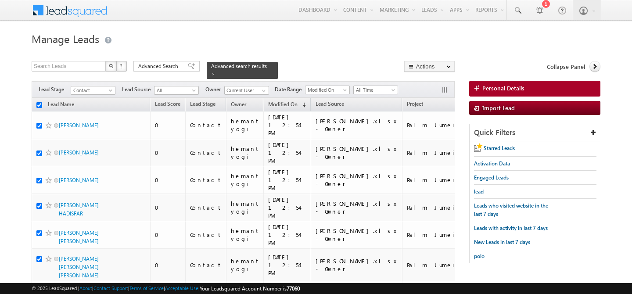
checkbox input "true"
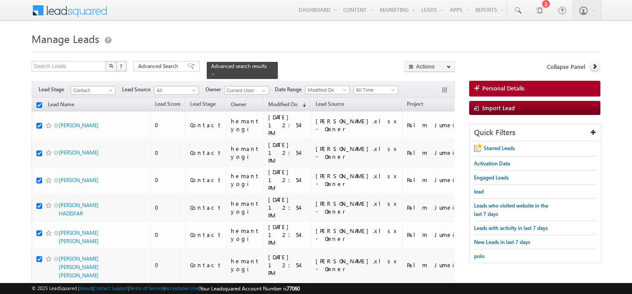
checkbox input "true"
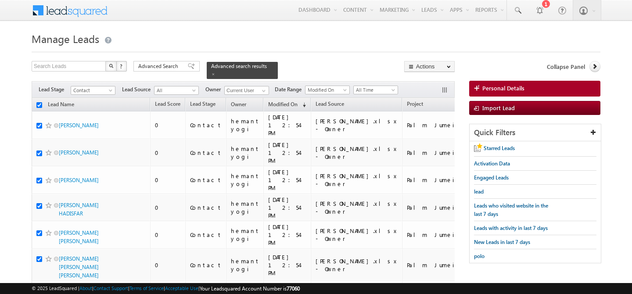
checkbox input "true"
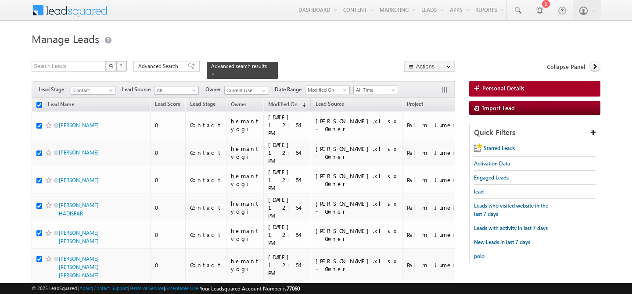
checkbox input "true"
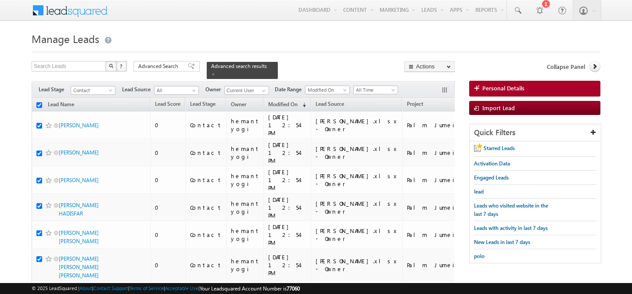
checkbox input "true"
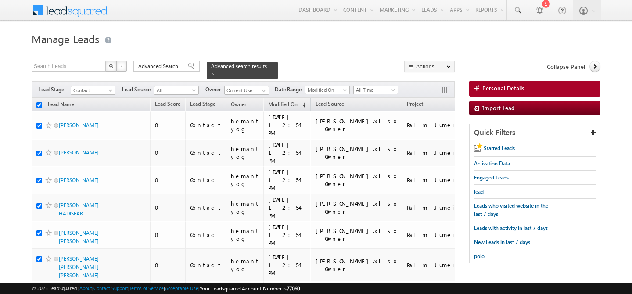
checkbox input "true"
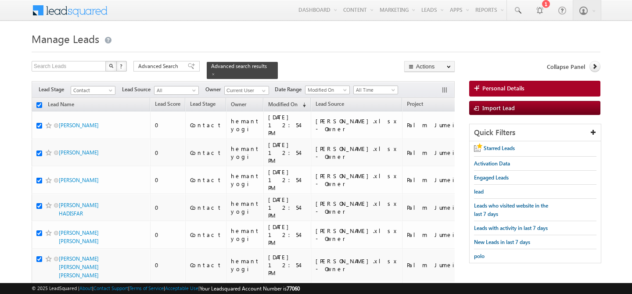
checkbox input "true"
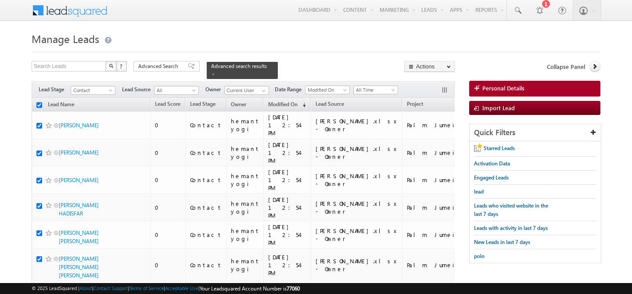
checkbox input "true"
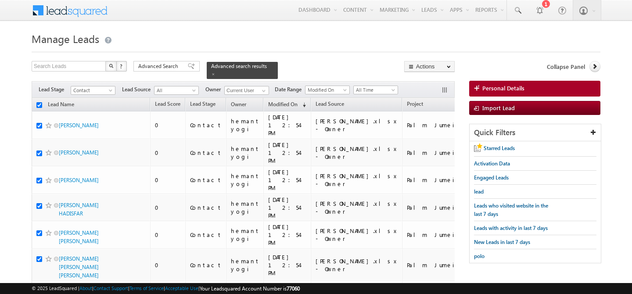
checkbox input "true"
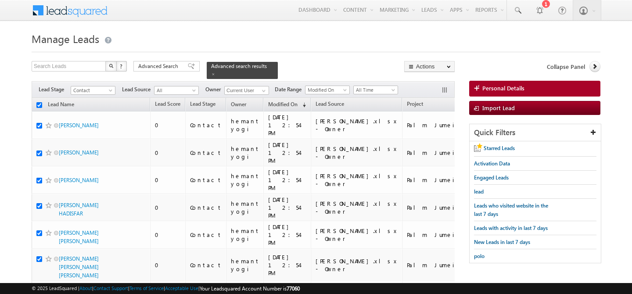
checkbox input "true"
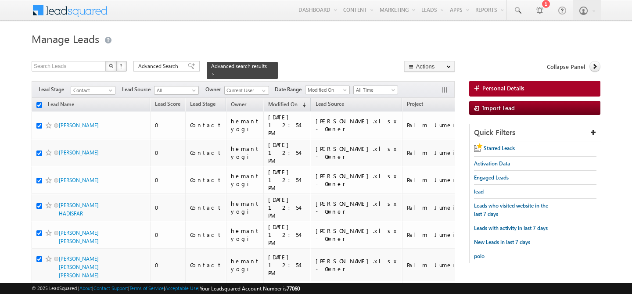
checkbox input "true"
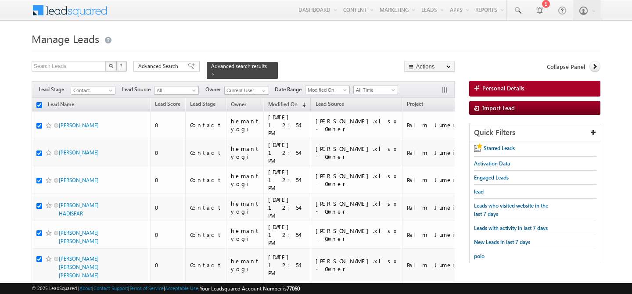
checkbox input "true"
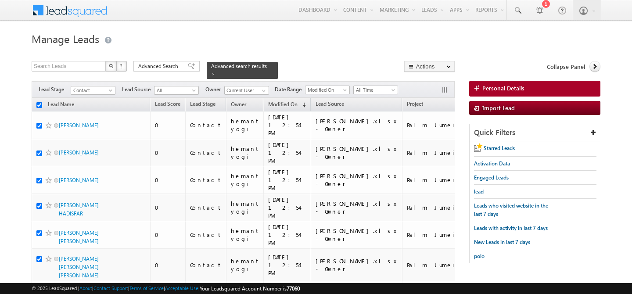
checkbox input "true"
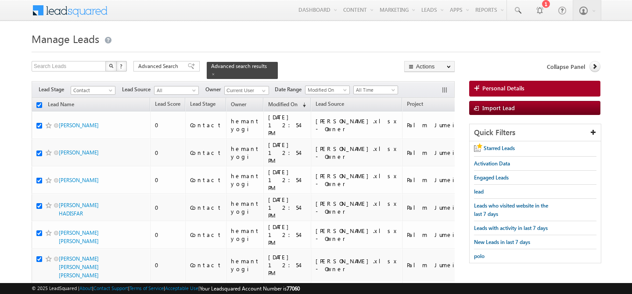
checkbox input "true"
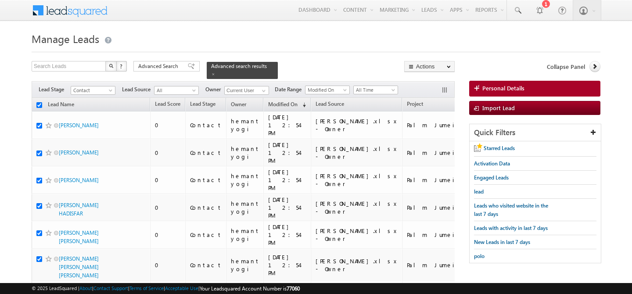
checkbox input "true"
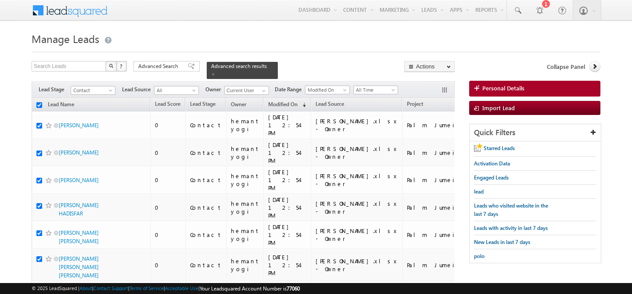
checkbox input "true"
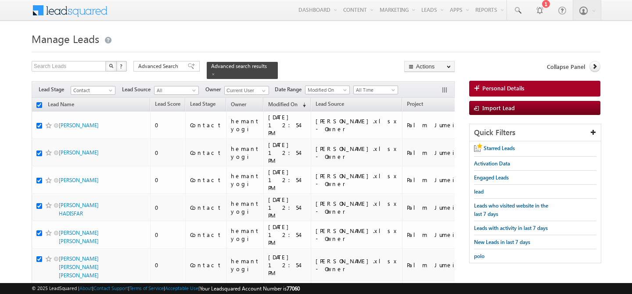
checkbox input "true"
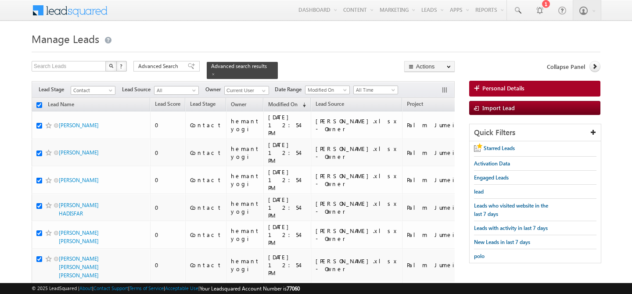
checkbox input "true"
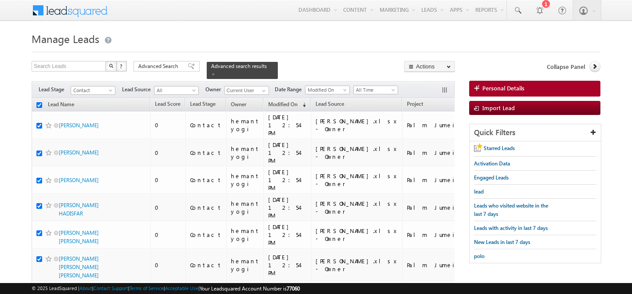
checkbox input "true"
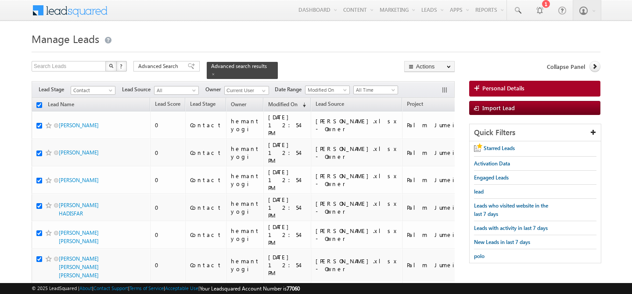
checkbox input "true"
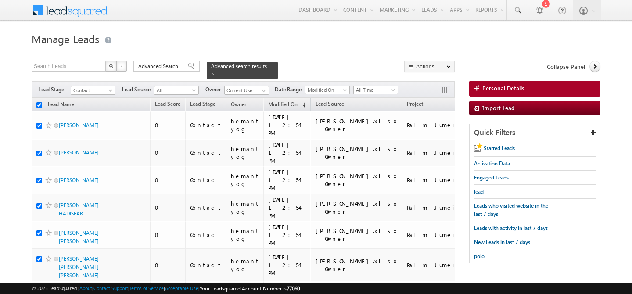
checkbox input "true"
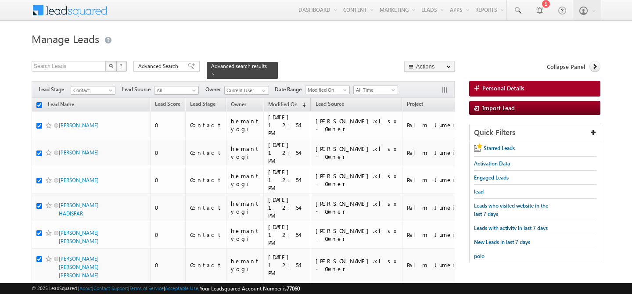
checkbox input "true"
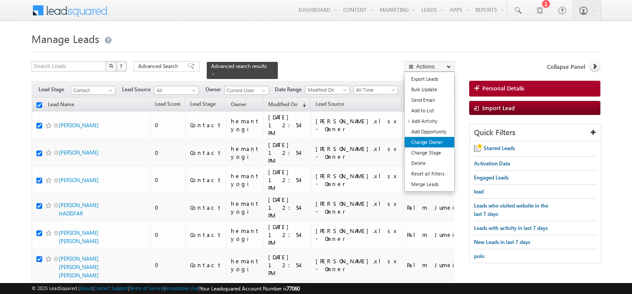
click at [427, 141] on link "Change Owner" at bounding box center [430, 142] width 50 height 11
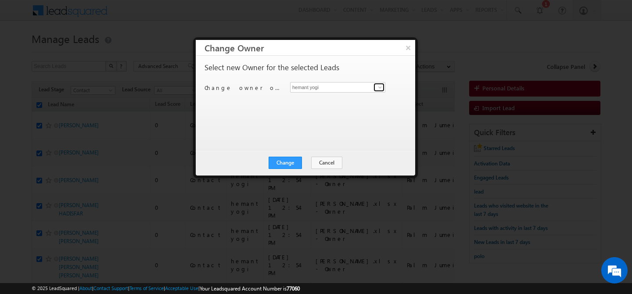
click at [379, 87] on span at bounding box center [380, 87] width 7 height 7
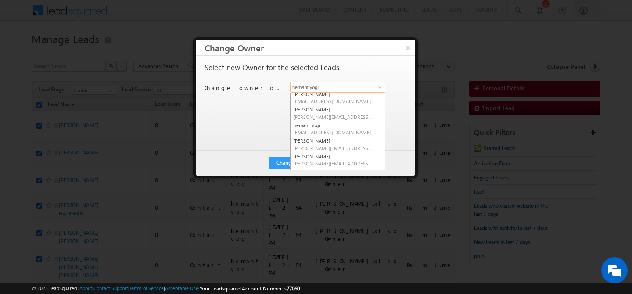
scroll to position [110, 0]
click at [323, 114] on link "keshav Jaiswal keshav.jaiswal@indglobal.ae" at bounding box center [337, 115] width 95 height 17
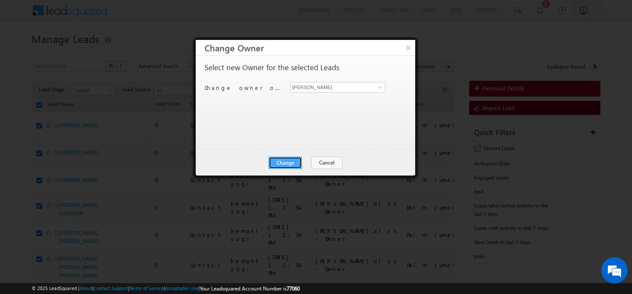
click at [289, 162] on button "Change" at bounding box center [285, 163] width 33 height 12
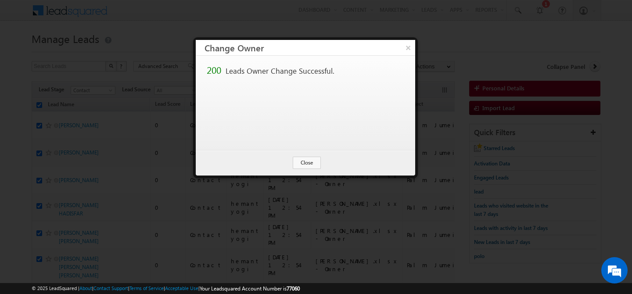
scroll to position [0, 0]
click at [298, 164] on button "Close" at bounding box center [307, 163] width 28 height 12
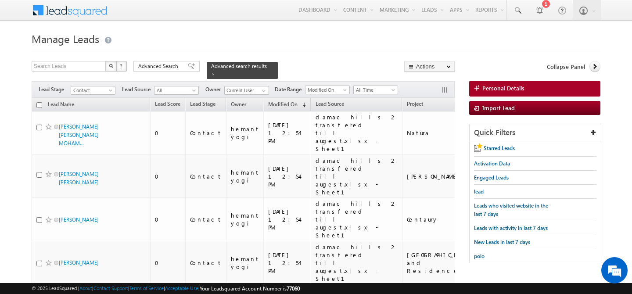
click at [37, 102] on input "checkbox" at bounding box center [39, 105] width 6 height 6
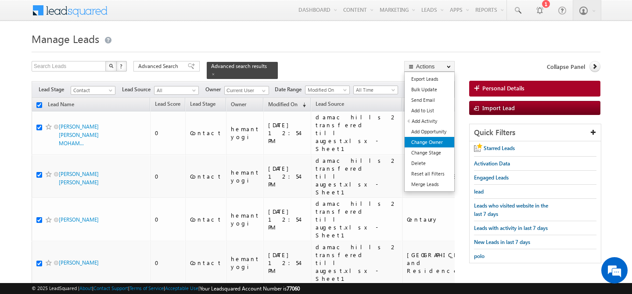
click at [444, 141] on link "Change Owner" at bounding box center [430, 142] width 50 height 11
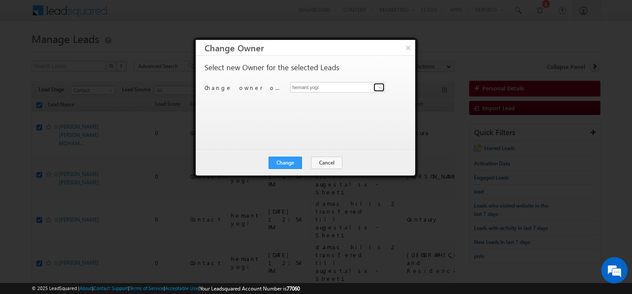
click at [377, 89] on span at bounding box center [380, 87] width 7 height 7
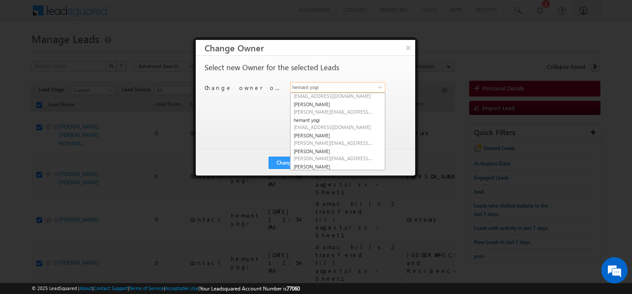
scroll to position [91, 0]
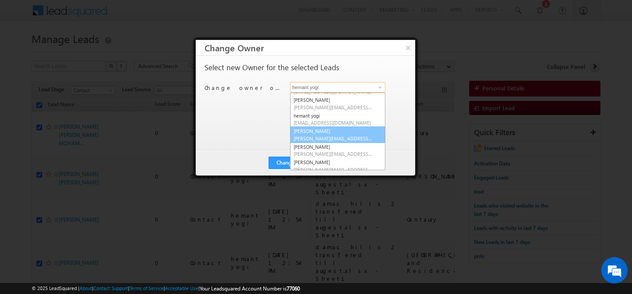
click at [335, 131] on link "keshav Jaiswal keshav.jaiswal@indglobal.ae" at bounding box center [337, 134] width 95 height 17
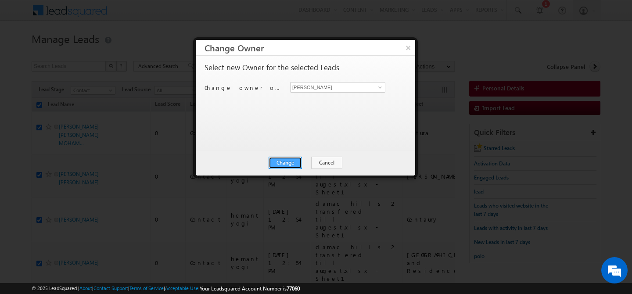
click at [283, 159] on button "Change" at bounding box center [285, 163] width 33 height 12
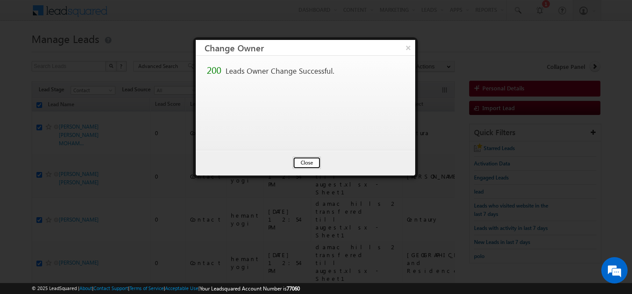
click at [302, 165] on button "Close" at bounding box center [307, 163] width 28 height 12
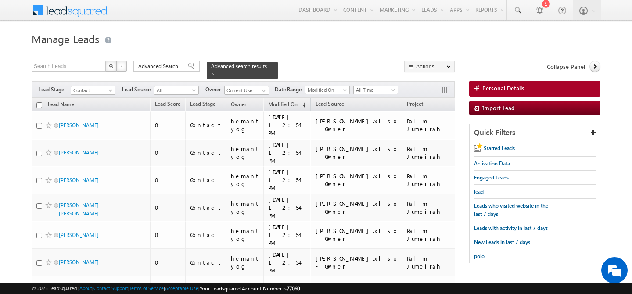
click at [39, 103] on input "checkbox" at bounding box center [39, 105] width 6 height 6
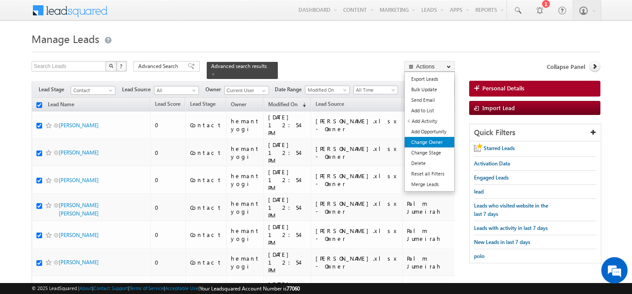
click at [442, 140] on link "Change Owner" at bounding box center [430, 142] width 50 height 11
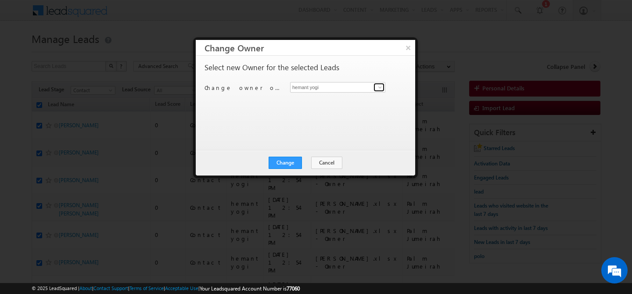
click at [380, 90] on span at bounding box center [380, 87] width 7 height 7
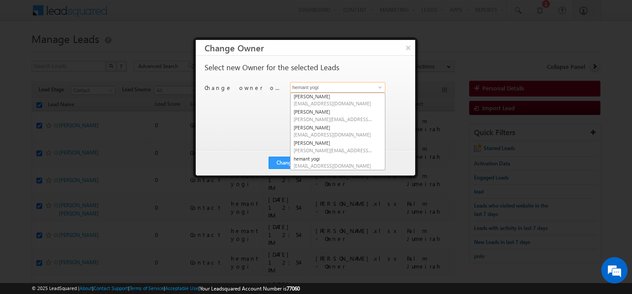
scroll to position [52, 0]
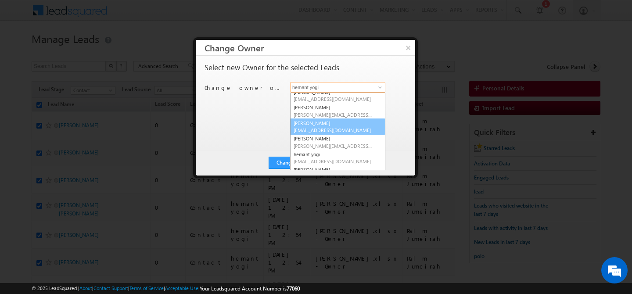
click at [324, 130] on span "[EMAIL_ADDRESS][DOMAIN_NAME]" at bounding box center [333, 130] width 79 height 7
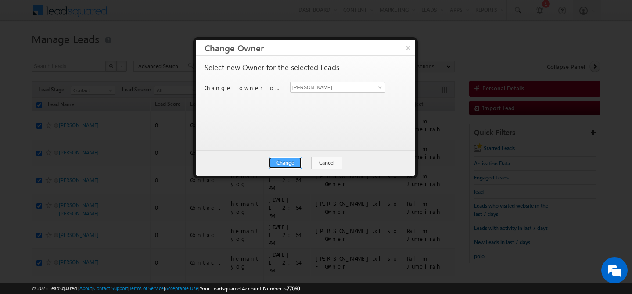
click at [286, 168] on button "Change" at bounding box center [285, 163] width 33 height 12
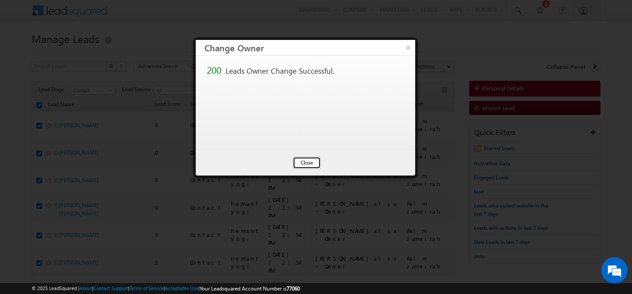
click at [297, 165] on button "Close" at bounding box center [307, 163] width 28 height 12
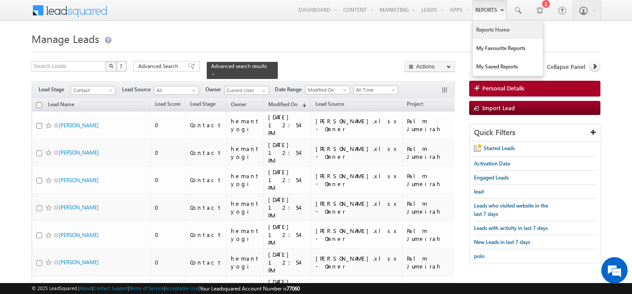
click at [488, 26] on link "Reports Home" at bounding box center [508, 30] width 70 height 18
